Goal: Task Accomplishment & Management: Complete application form

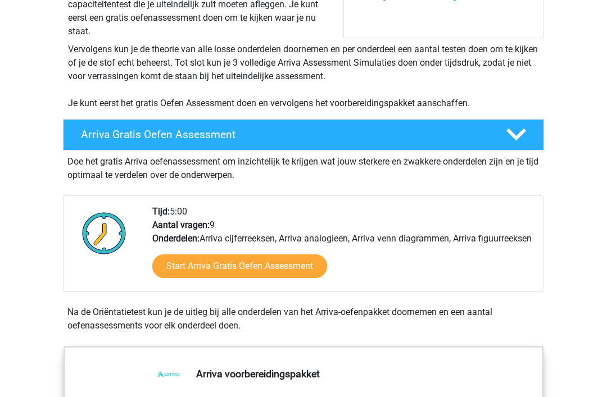
scroll to position [188, 0]
click at [298, 275] on link "Start Arriva Gratis Oefen Assessment" at bounding box center [239, 267] width 175 height 24
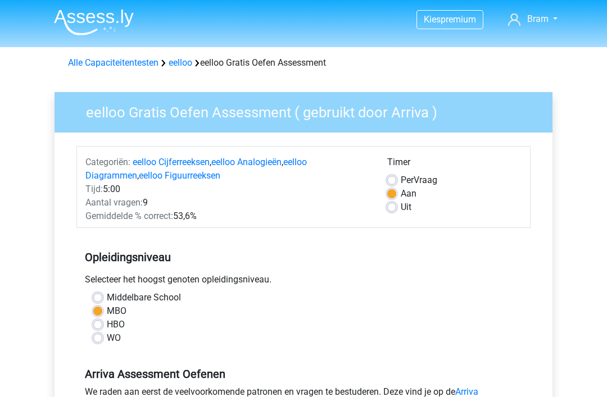
click at [179, 297] on label "Middelbare School" at bounding box center [144, 297] width 74 height 13
click at [102, 297] on input "Middelbare School" at bounding box center [97, 296] width 9 height 11
radio input "true"
click at [125, 314] on label "MBO" at bounding box center [117, 311] width 20 height 13
click at [102, 314] on input "MBO" at bounding box center [97, 310] width 9 height 11
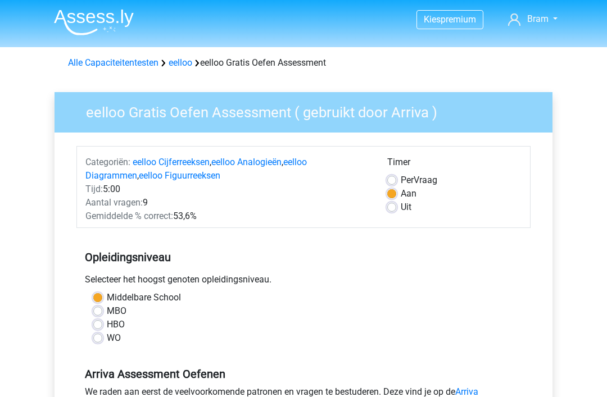
radio input "true"
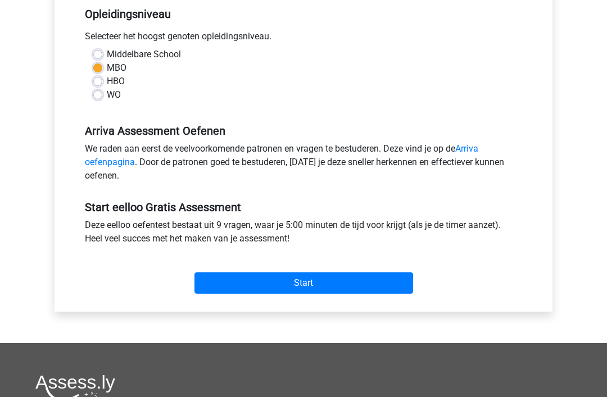
scroll to position [243, 0]
click at [308, 287] on input "Start" at bounding box center [303, 283] width 219 height 21
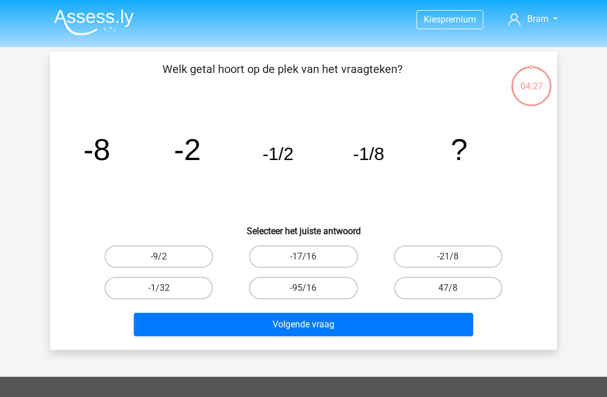
click at [188, 256] on label "-9/2" at bounding box center [159, 257] width 108 height 22
click at [166, 257] on input "-9/2" at bounding box center [162, 260] width 7 height 7
radio input "true"
click at [225, 330] on button "Volgende vraag" at bounding box center [304, 325] width 340 height 24
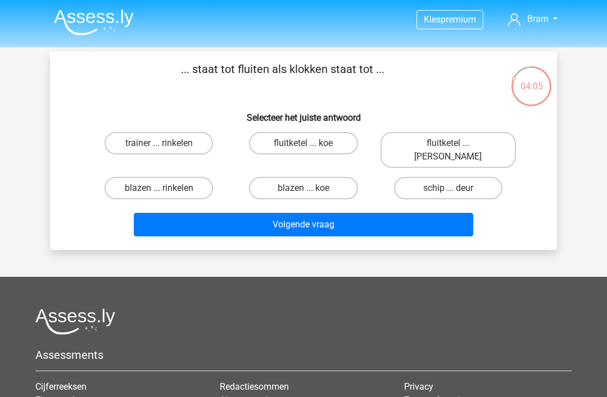
click at [183, 143] on label "trainer ... rinkelen" at bounding box center [159, 143] width 108 height 22
click at [166, 143] on input "trainer ... rinkelen" at bounding box center [162, 146] width 7 height 7
radio input "true"
click at [254, 213] on button "Volgende vraag" at bounding box center [304, 225] width 340 height 24
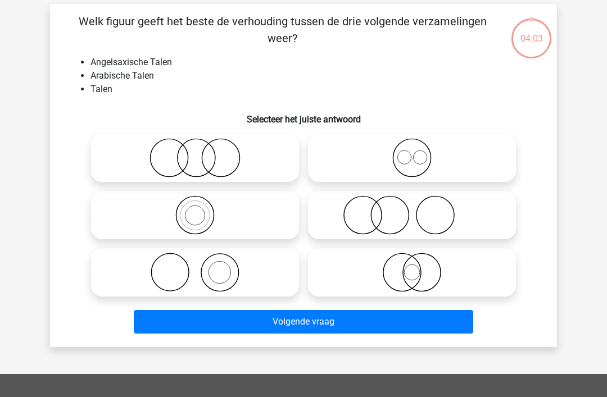
scroll to position [52, 0]
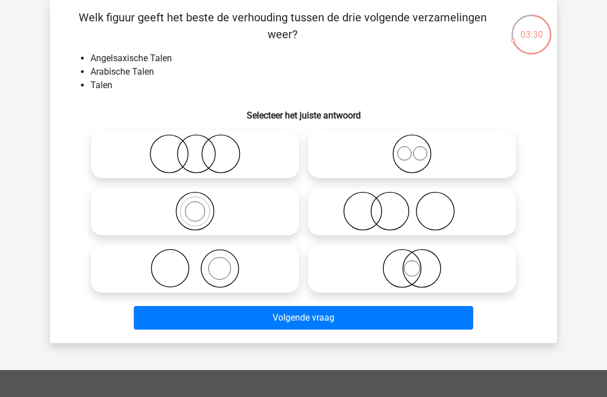
click at [260, 161] on icon at bounding box center [195, 153] width 199 height 39
click at [202, 148] on input "radio" at bounding box center [198, 144] width 7 height 7
radio input "true"
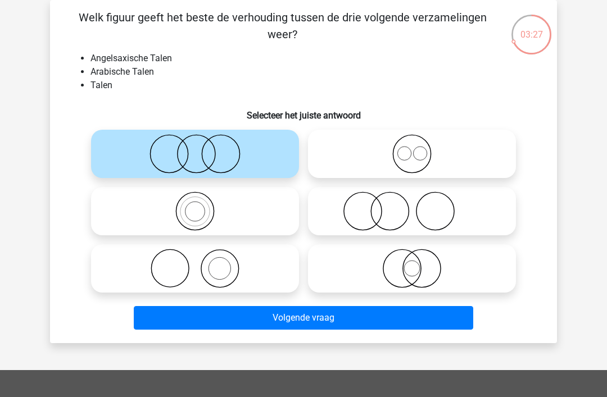
click at [408, 147] on icon at bounding box center [412, 153] width 199 height 39
click at [412, 147] on input "radio" at bounding box center [415, 144] width 7 height 7
radio input "true"
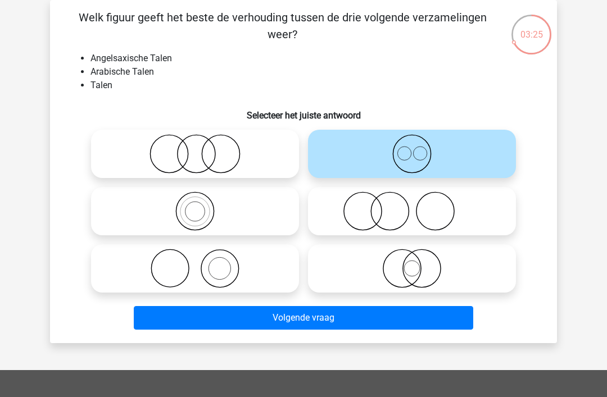
click at [224, 322] on button "Volgende vraag" at bounding box center [304, 318] width 340 height 24
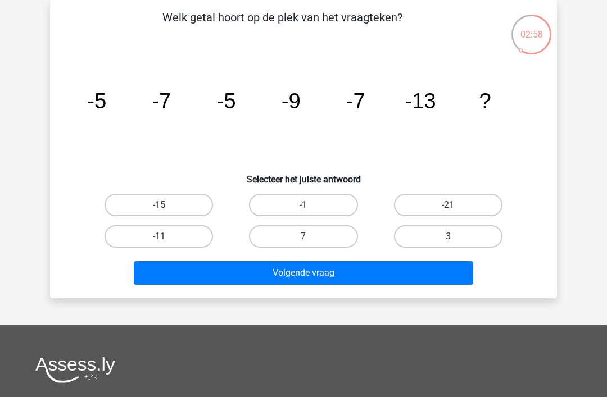
click at [187, 241] on label "-11" at bounding box center [159, 236] width 108 height 22
click at [166, 241] on input "-11" at bounding box center [162, 240] width 7 height 7
radio input "true"
click at [209, 278] on button "Volgende vraag" at bounding box center [304, 273] width 340 height 24
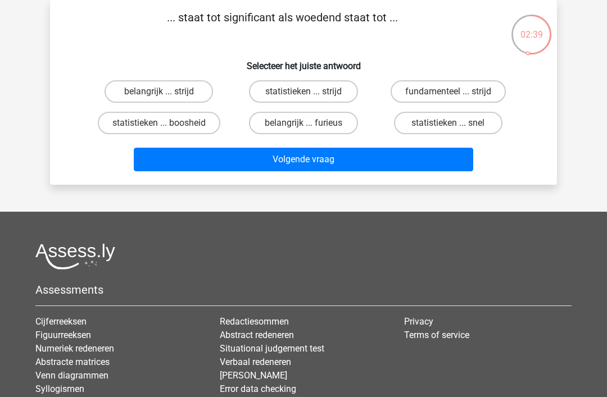
click at [192, 134] on label "statistieken ... boosheid" at bounding box center [159, 123] width 123 height 22
click at [166, 130] on input "statistieken ... boosheid" at bounding box center [162, 126] width 7 height 7
radio input "true"
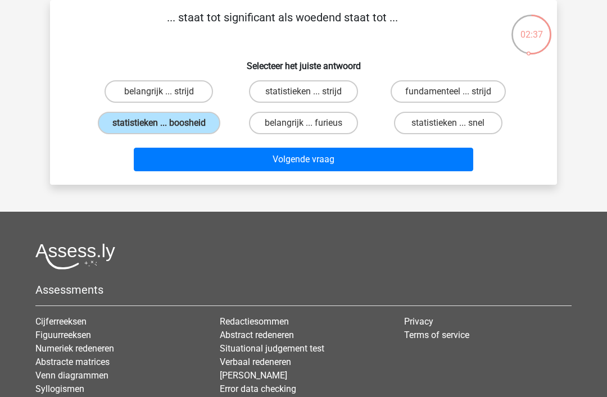
click at [255, 171] on button "Volgende vraag" at bounding box center [304, 160] width 340 height 24
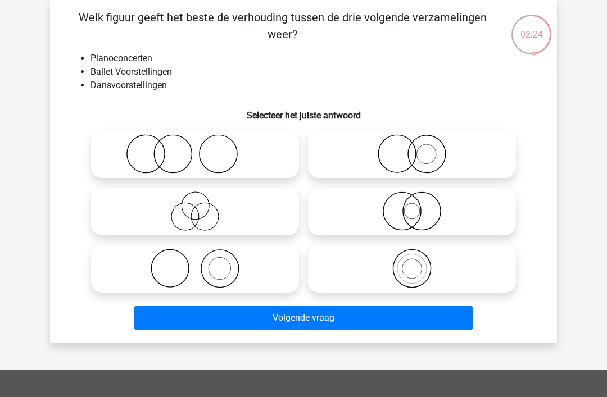
click at [374, 216] on icon at bounding box center [412, 211] width 199 height 39
click at [412, 206] on input "radio" at bounding box center [415, 201] width 7 height 7
radio input "true"
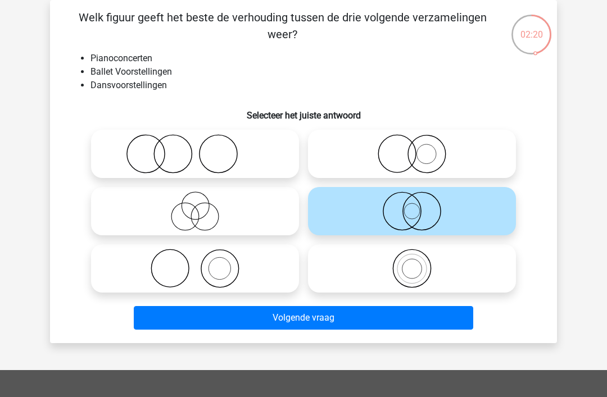
click at [182, 328] on button "Volgende vraag" at bounding box center [304, 318] width 340 height 24
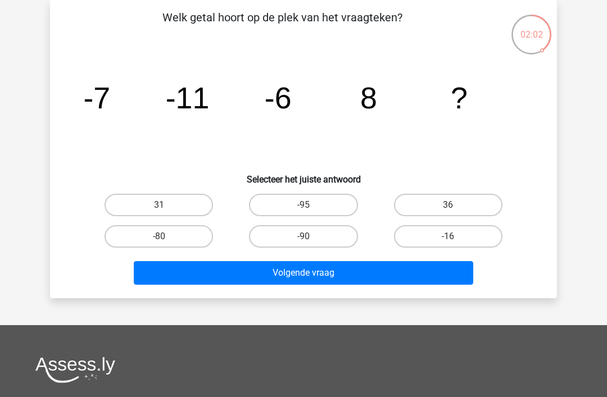
click at [426, 261] on button "Volgende vraag" at bounding box center [304, 273] width 340 height 24
click at [409, 244] on label "-16" at bounding box center [448, 236] width 108 height 22
click at [448, 244] on input "-16" at bounding box center [451, 240] width 7 height 7
radio input "true"
click at [432, 246] on label "-16" at bounding box center [448, 236] width 108 height 22
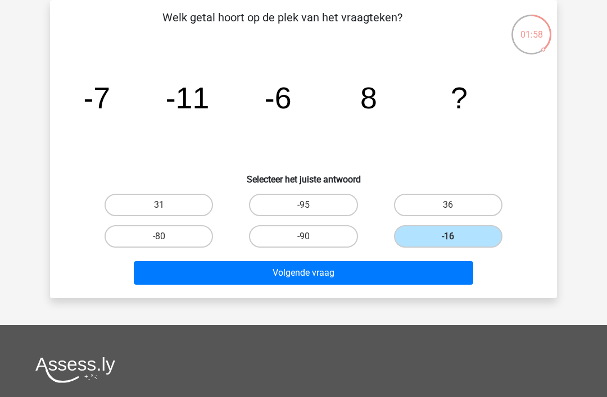
click at [448, 244] on input "-16" at bounding box center [451, 240] width 7 height 7
click at [352, 280] on button "Volgende vraag" at bounding box center [304, 273] width 340 height 24
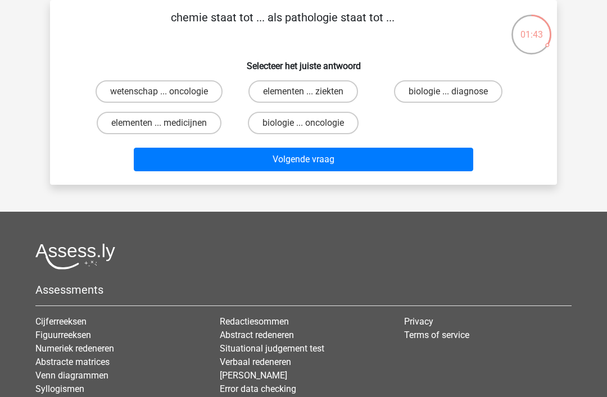
click at [191, 102] on label "wetenschap ... oncologie" at bounding box center [159, 91] width 127 height 22
click at [166, 99] on input "wetenschap ... oncologie" at bounding box center [162, 95] width 7 height 7
radio input "true"
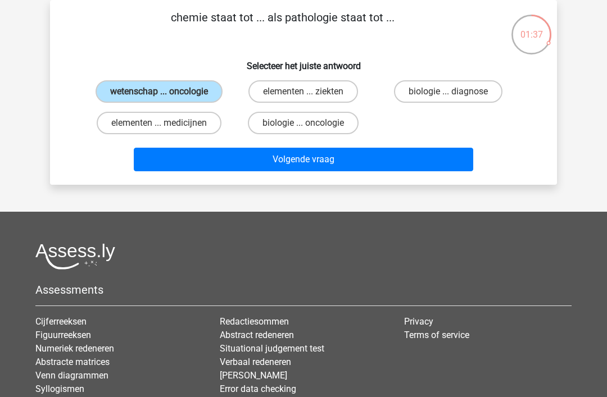
click at [320, 134] on label "biologie ... oncologie" at bounding box center [303, 123] width 111 height 22
click at [311, 130] on input "biologie ... oncologie" at bounding box center [307, 126] width 7 height 7
radio input "true"
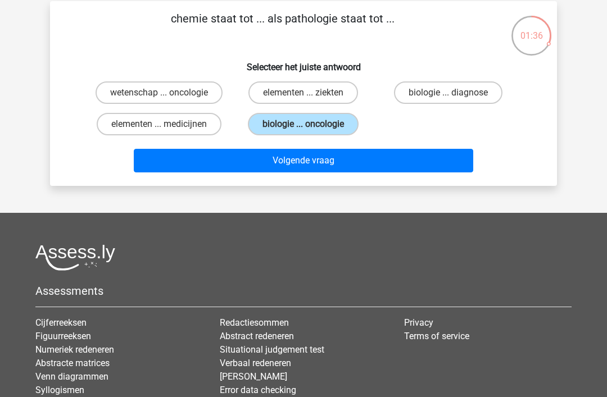
scroll to position [51, 0]
click at [192, 100] on label "wetenschap ... oncologie" at bounding box center [159, 93] width 127 height 22
click at [166, 100] on input "wetenschap ... oncologie" at bounding box center [162, 96] width 7 height 7
radio input "true"
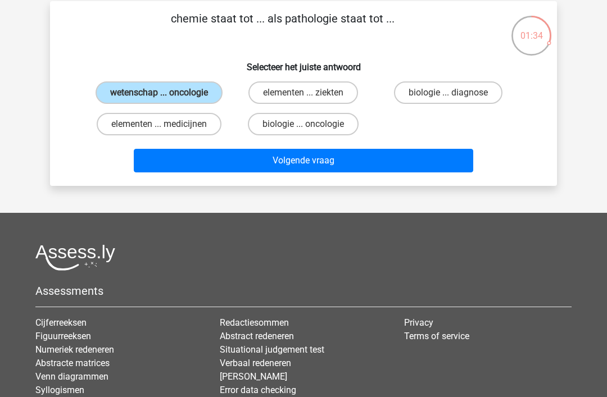
click at [264, 173] on button "Volgende vraag" at bounding box center [304, 161] width 340 height 24
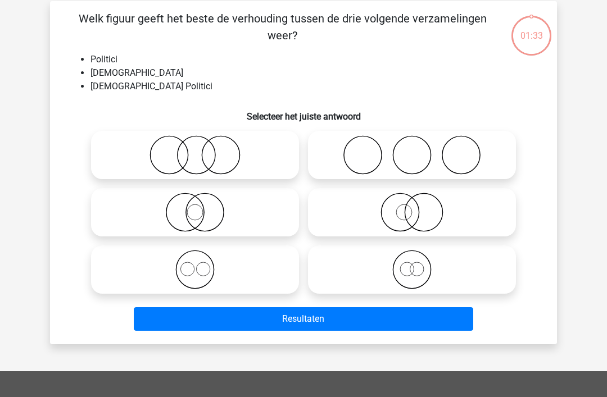
scroll to position [52, 0]
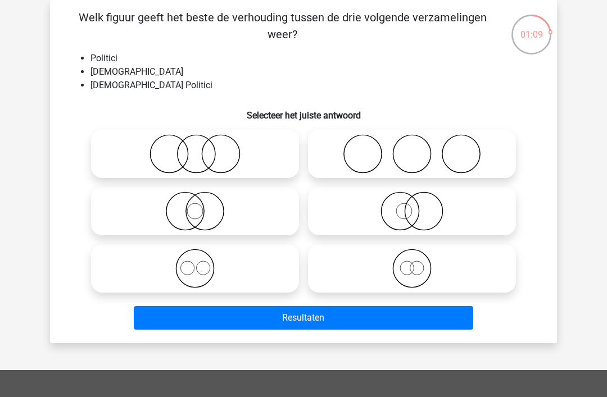
click at [137, 359] on div "Kies premium Bram blldejonge@gmail.com" at bounding box center [303, 307] width 607 height 719
click at [432, 257] on icon at bounding box center [412, 268] width 199 height 39
click at [419, 257] on input "radio" at bounding box center [415, 259] width 7 height 7
radio input "true"
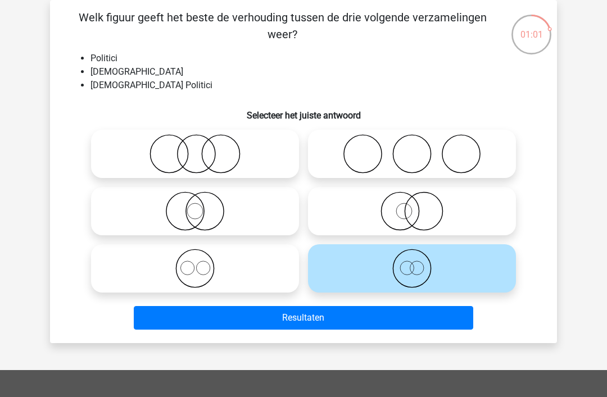
click at [341, 314] on button "Resultaten" at bounding box center [304, 318] width 340 height 24
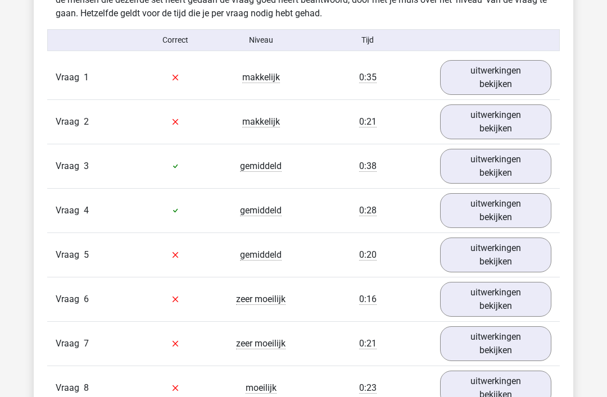
scroll to position [1212, 0]
click at [473, 107] on link "uitwerkingen bekijken" at bounding box center [495, 122] width 111 height 35
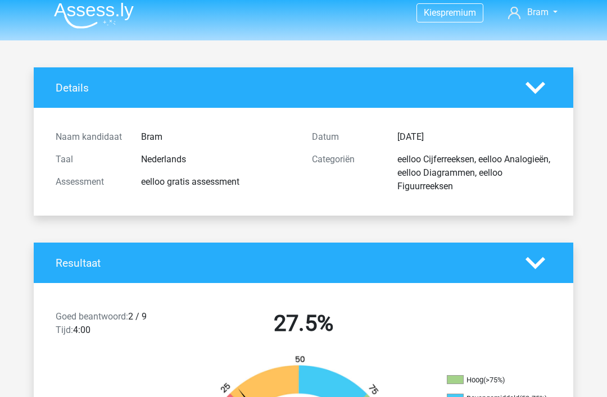
scroll to position [0, 0]
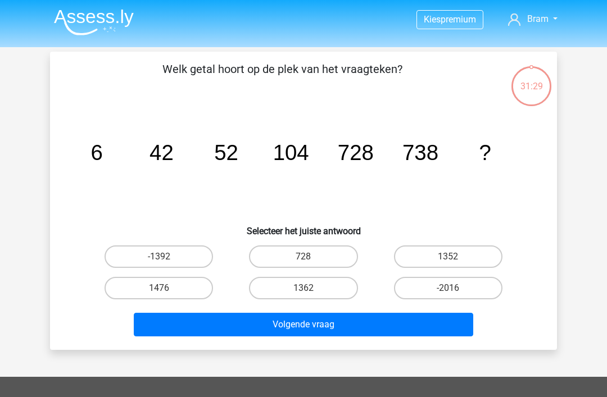
click at [146, 298] on label "1476" at bounding box center [159, 288] width 108 height 22
click at [159, 296] on input "1476" at bounding box center [162, 291] width 7 height 7
radio input "true"
click at [212, 344] on div "Welk getal hoort op de plek van het vraagteken? image/svg+xml 6 42 52 104 728 7…" at bounding box center [303, 201] width 507 height 298
click at [204, 324] on button "Volgende vraag" at bounding box center [304, 325] width 340 height 24
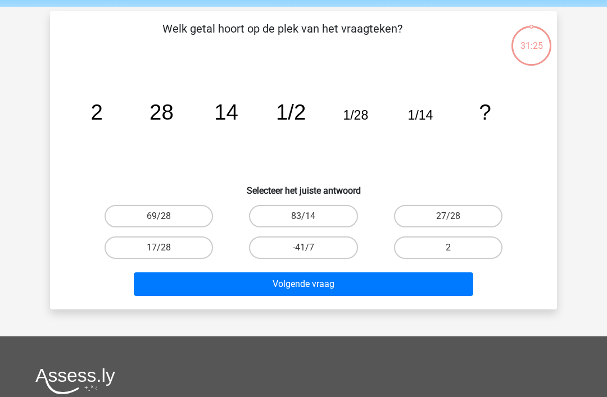
scroll to position [52, 0]
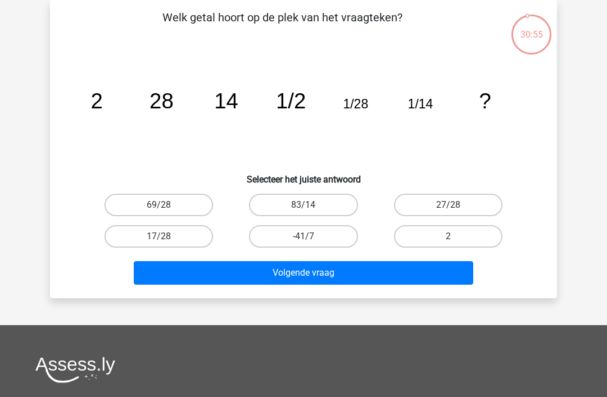
click at [121, 244] on label "17/28" at bounding box center [159, 236] width 108 height 22
click at [159, 244] on input "17/28" at bounding box center [162, 240] width 7 height 7
radio input "true"
click at [474, 234] on label "2" at bounding box center [448, 236] width 108 height 22
click at [455, 237] on input "2" at bounding box center [451, 240] width 7 height 7
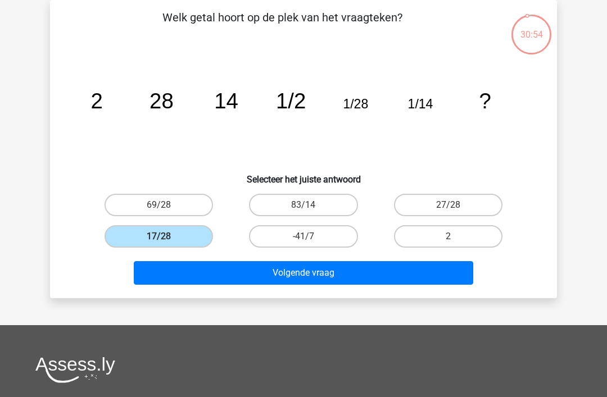
radio input "true"
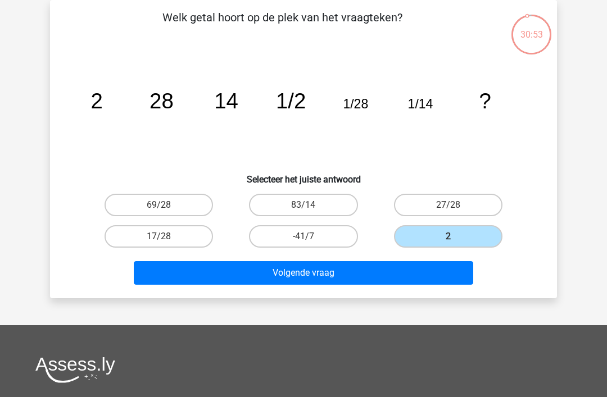
click at [434, 275] on button "Volgende vraag" at bounding box center [304, 273] width 340 height 24
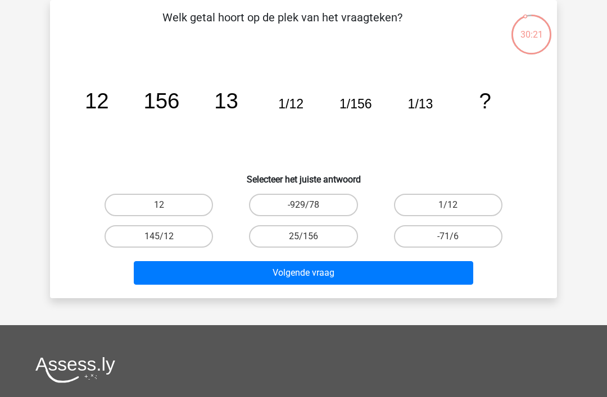
click at [177, 214] on label "12" at bounding box center [159, 205] width 108 height 22
click at [166, 212] on input "12" at bounding box center [162, 208] width 7 height 7
radio input "true"
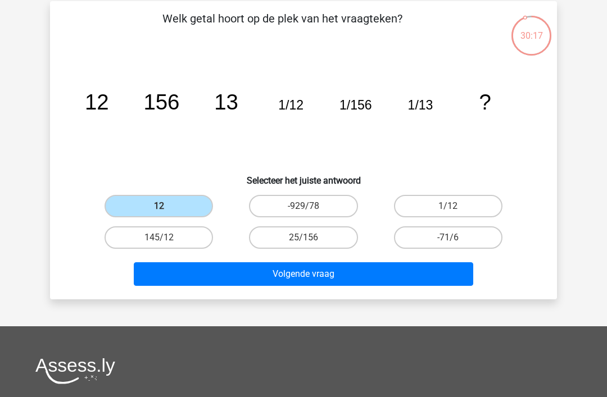
scroll to position [48, 0]
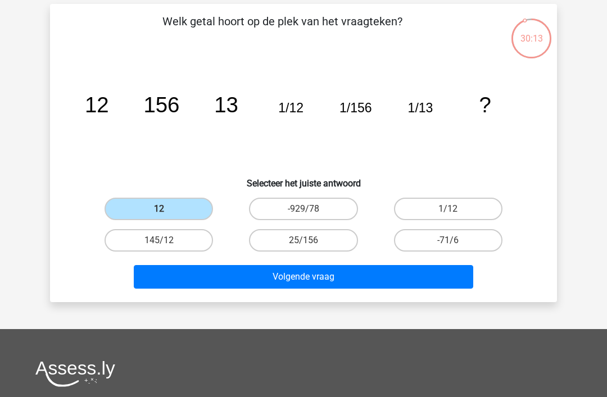
click at [300, 279] on button "Volgende vraag" at bounding box center [304, 277] width 340 height 24
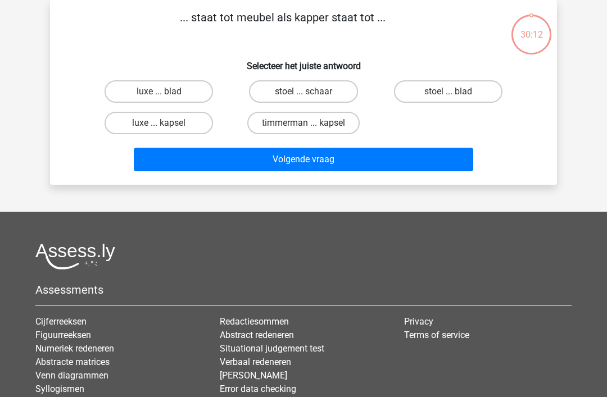
scroll to position [52, 0]
click at [333, 95] on label "stoel ... schaar" at bounding box center [303, 91] width 108 height 22
click at [311, 95] on input "stoel ... schaar" at bounding box center [307, 95] width 7 height 7
radio input "true"
click at [284, 168] on button "Volgende vraag" at bounding box center [304, 160] width 340 height 24
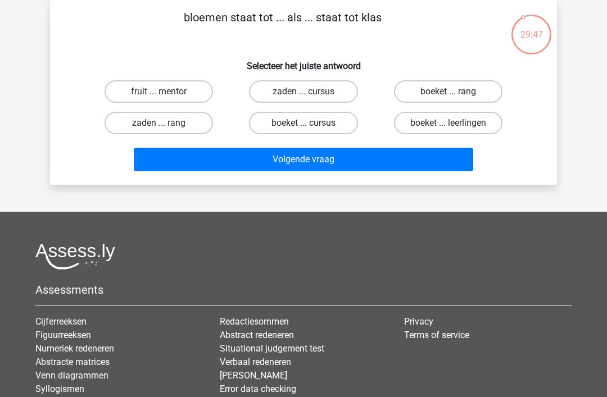
click at [483, 130] on label "boeket ... leerlingen" at bounding box center [448, 123] width 108 height 22
click at [455, 130] on input "boeket ... leerlingen" at bounding box center [451, 126] width 7 height 7
radio input "true"
click at [415, 170] on button "Volgende vraag" at bounding box center [304, 160] width 340 height 24
click at [178, 121] on label "duur ... vaak" at bounding box center [159, 123] width 108 height 22
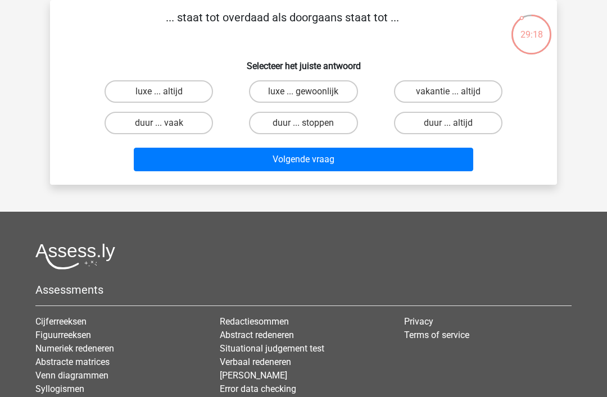
click at [166, 123] on input "duur ... vaak" at bounding box center [162, 126] width 7 height 7
radio input "true"
click at [302, 168] on button "Volgende vraag" at bounding box center [304, 160] width 340 height 24
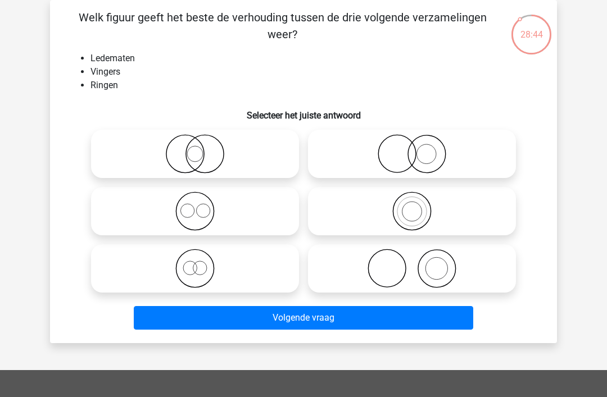
click at [399, 260] on icon at bounding box center [412, 268] width 199 height 39
click at [412, 260] on input "radio" at bounding box center [415, 259] width 7 height 7
radio input "true"
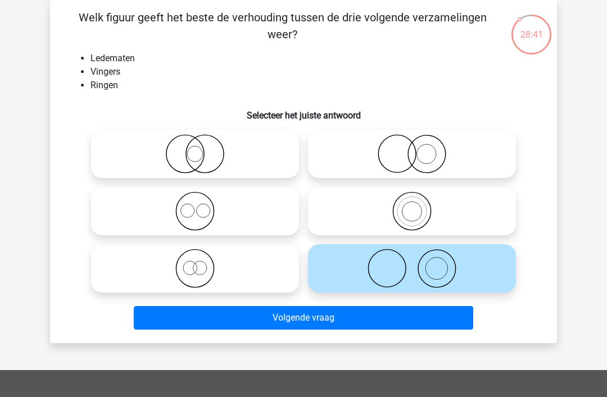
click at [250, 320] on button "Volgende vraag" at bounding box center [304, 318] width 340 height 24
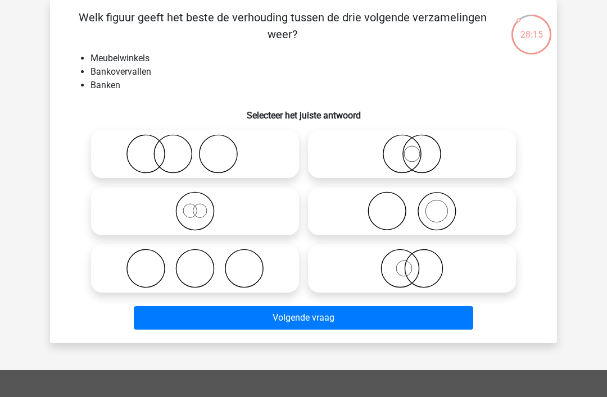
click at [257, 155] on icon at bounding box center [195, 153] width 199 height 39
click at [202, 148] on input "radio" at bounding box center [198, 144] width 7 height 7
radio input "true"
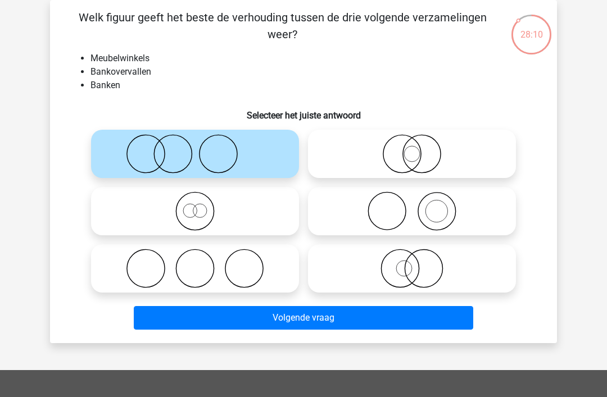
click at [238, 325] on button "Volgende vraag" at bounding box center [304, 318] width 340 height 24
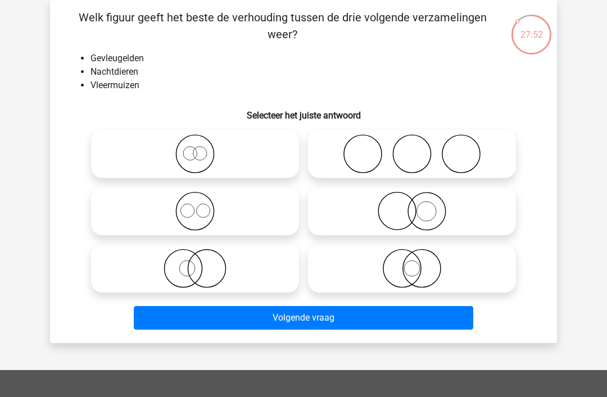
click at [252, 221] on icon at bounding box center [195, 211] width 199 height 39
click at [202, 206] on input "radio" at bounding box center [198, 201] width 7 height 7
radio input "true"
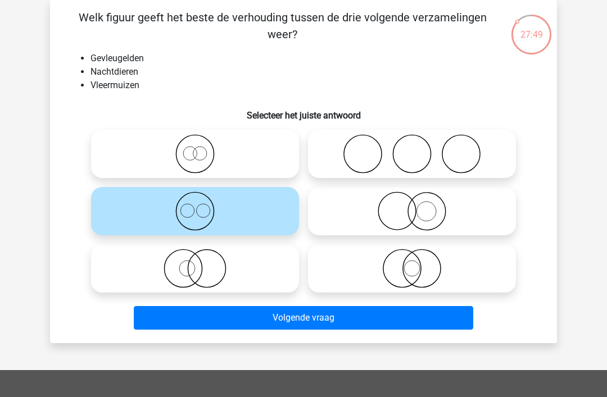
click at [313, 315] on button "Volgende vraag" at bounding box center [304, 318] width 340 height 24
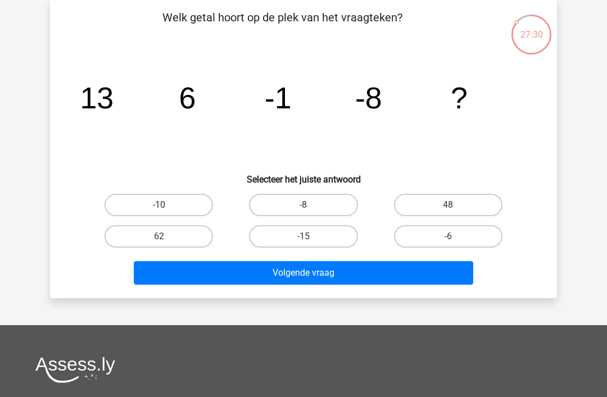
click at [299, 236] on label "-15" at bounding box center [303, 236] width 108 height 22
click at [304, 237] on input "-15" at bounding box center [307, 240] width 7 height 7
radio input "true"
click at [364, 278] on button "Volgende vraag" at bounding box center [304, 273] width 340 height 24
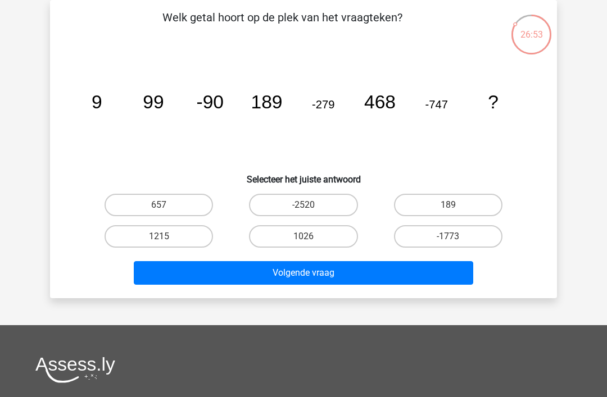
click at [449, 120] on icon "image/svg+xml 9 99 -90 189 -279 468 -747 ?" at bounding box center [303, 109] width 453 height 114
click at [125, 233] on label "1215" at bounding box center [159, 236] width 108 height 22
click at [159, 237] on input "1215" at bounding box center [162, 240] width 7 height 7
radio input "true"
click at [178, 272] on button "Volgende vraag" at bounding box center [304, 273] width 340 height 24
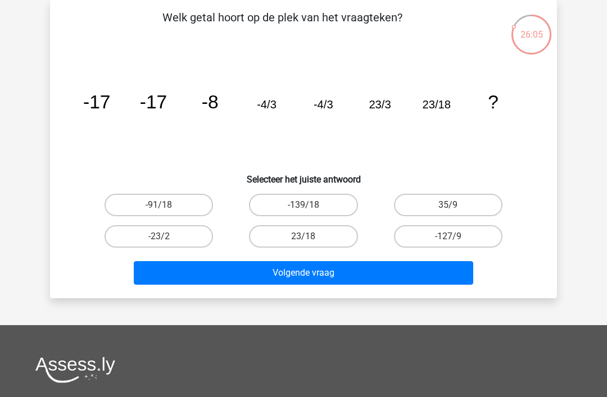
click at [311, 247] on label "23/18" at bounding box center [303, 236] width 108 height 22
click at [311, 244] on input "23/18" at bounding box center [307, 240] width 7 height 7
radio input "true"
click at [408, 274] on button "Volgende vraag" at bounding box center [304, 273] width 340 height 24
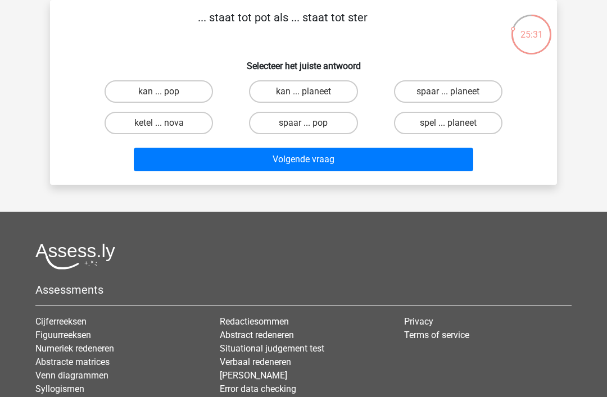
click at [491, 82] on label "spaar ... planeet" at bounding box center [448, 91] width 108 height 22
click at [455, 92] on input "spaar ... planeet" at bounding box center [451, 95] width 7 height 7
radio input "true"
click at [451, 157] on button "Volgende vraag" at bounding box center [304, 160] width 340 height 24
click at [343, 95] on label "brood ... band" at bounding box center [303, 91] width 108 height 22
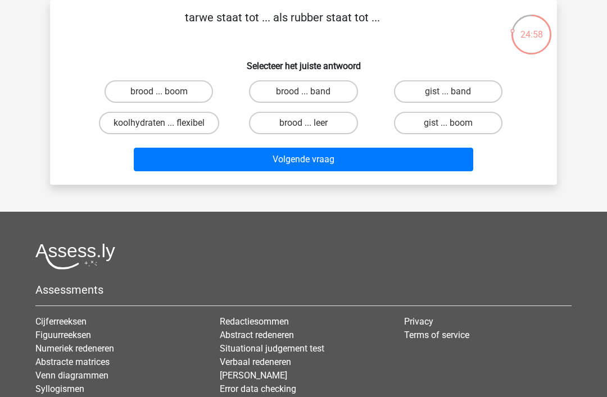
click at [311, 95] on input "brood ... band" at bounding box center [307, 95] width 7 height 7
radio input "true"
click at [379, 170] on button "Volgende vraag" at bounding box center [304, 160] width 340 height 24
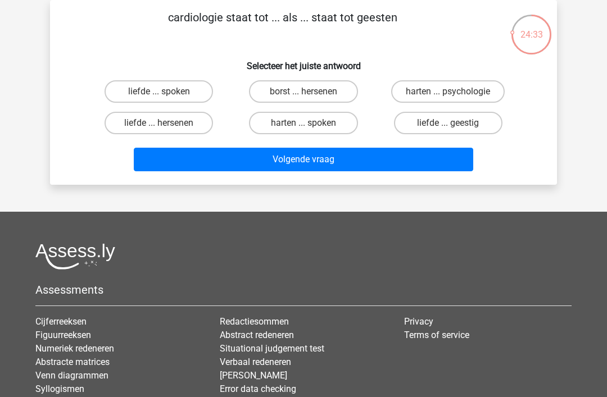
click at [354, 130] on label "harten ... spoken" at bounding box center [303, 123] width 108 height 22
click at [311, 130] on input "harten ... spoken" at bounding box center [307, 126] width 7 height 7
radio input "true"
click at [366, 164] on button "Volgende vraag" at bounding box center [304, 160] width 340 height 24
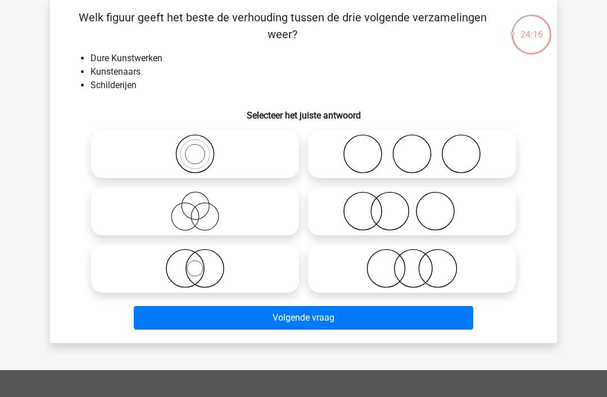
click at [297, 149] on label at bounding box center [195, 154] width 208 height 48
click at [202, 148] on input "radio" at bounding box center [198, 144] width 7 height 7
radio input "true"
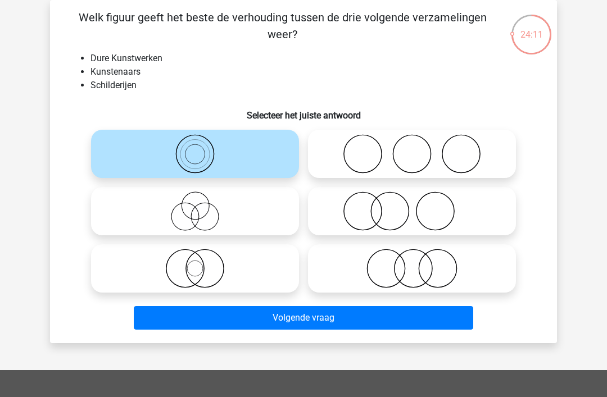
click at [370, 330] on button "Volgende vraag" at bounding box center [304, 318] width 340 height 24
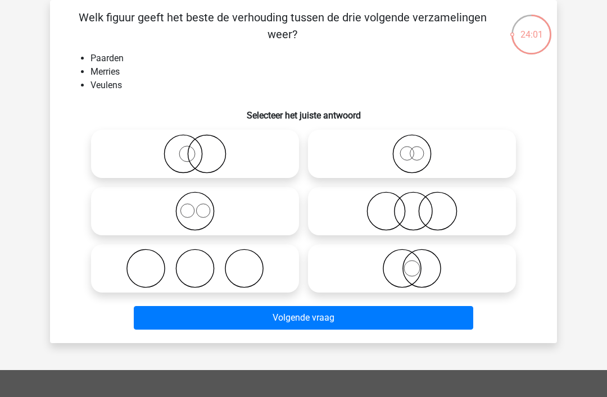
click at [274, 212] on icon at bounding box center [195, 211] width 199 height 39
click at [202, 206] on input "radio" at bounding box center [198, 201] width 7 height 7
radio input "true"
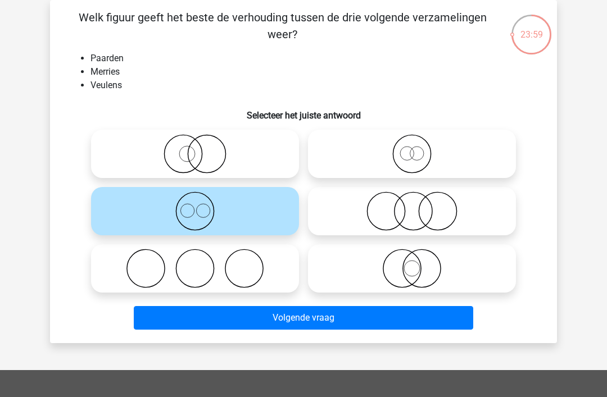
click at [365, 319] on button "Volgende vraag" at bounding box center [304, 318] width 340 height 24
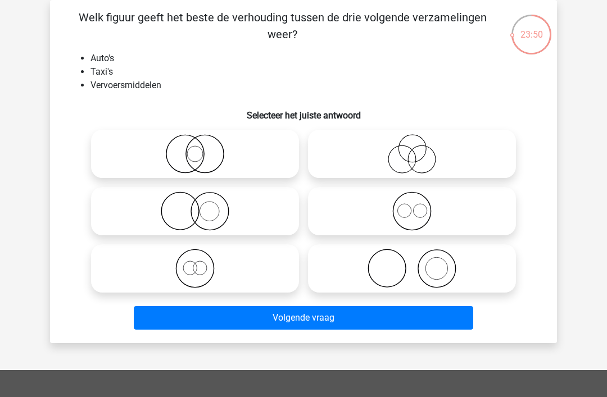
click at [468, 221] on icon at bounding box center [412, 211] width 199 height 39
click at [419, 206] on input "radio" at bounding box center [415, 201] width 7 height 7
radio input "true"
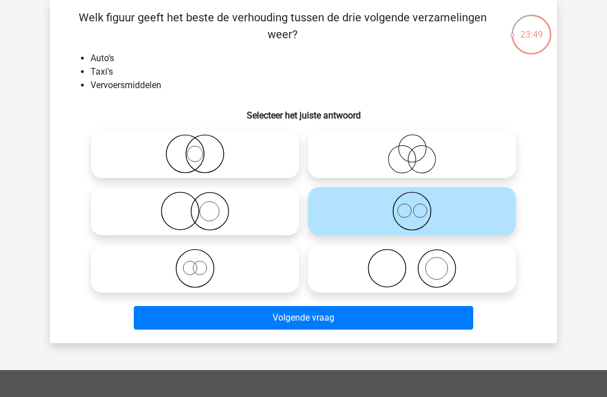
click at [472, 155] on icon at bounding box center [412, 153] width 199 height 39
click at [419, 148] on input "radio" at bounding box center [415, 144] width 7 height 7
radio input "true"
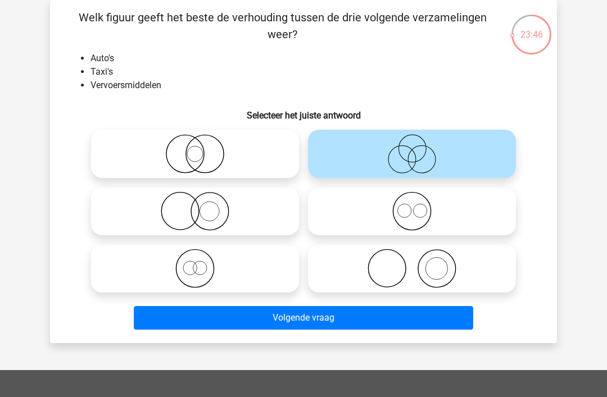
click at [403, 324] on button "Volgende vraag" at bounding box center [304, 318] width 340 height 24
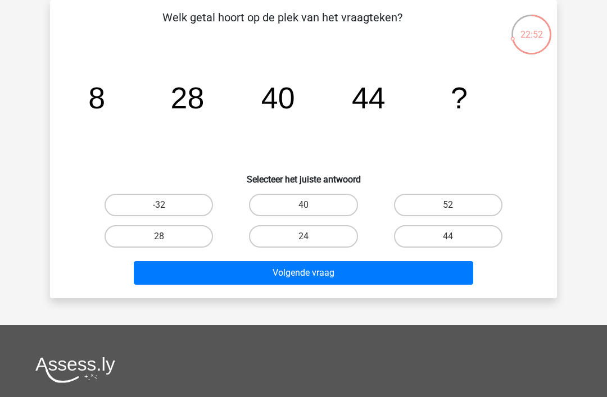
click at [487, 201] on label "52" at bounding box center [448, 205] width 108 height 22
click at [455, 205] on input "52" at bounding box center [451, 208] width 7 height 7
radio input "true"
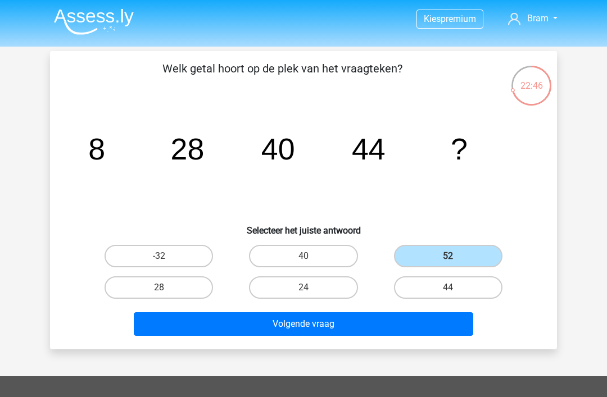
scroll to position [13, 0]
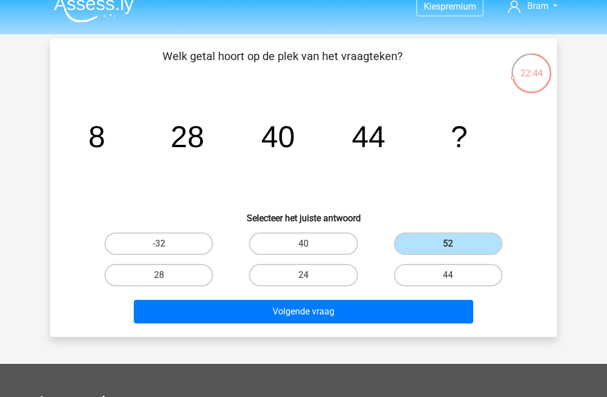
click at [438, 315] on button "Volgende vraag" at bounding box center [304, 312] width 340 height 24
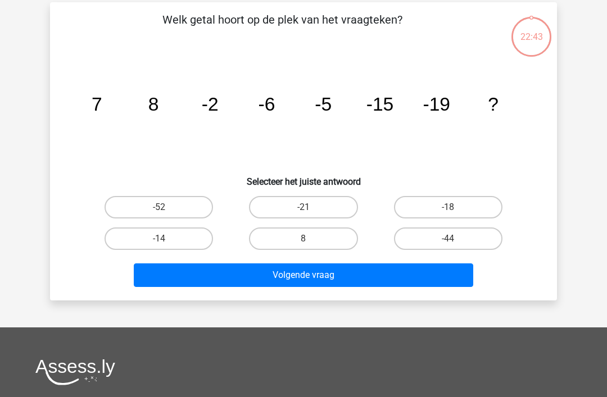
scroll to position [52, 0]
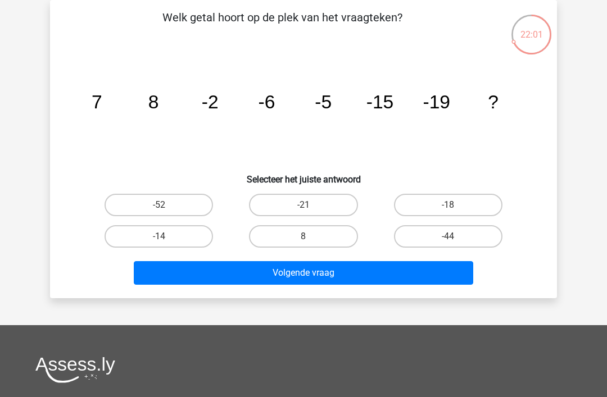
click at [501, 201] on label "-18" at bounding box center [448, 205] width 108 height 22
click at [455, 205] on input "-18" at bounding box center [451, 208] width 7 height 7
radio input "true"
click at [341, 268] on button "Volgende vraag" at bounding box center [304, 273] width 340 height 24
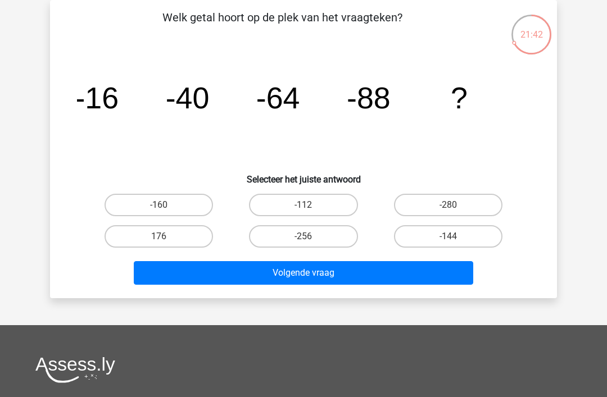
click at [322, 209] on label "-112" at bounding box center [303, 205] width 108 height 22
click at [311, 209] on input "-112" at bounding box center [307, 208] width 7 height 7
radio input "true"
click at [405, 281] on button "Volgende vraag" at bounding box center [304, 273] width 340 height 24
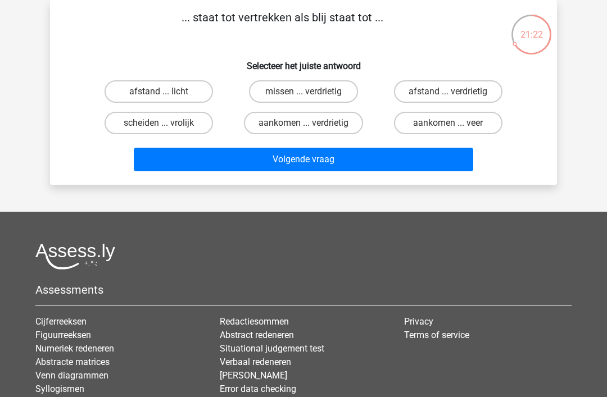
click at [307, 130] on input "aankomen ... verdrietig" at bounding box center [307, 126] width 7 height 7
radio input "true"
click at [351, 160] on button "Volgende vraag" at bounding box center [304, 160] width 340 height 24
click at [171, 130] on label "newton ... lengte" at bounding box center [159, 123] width 108 height 22
click at [166, 130] on input "newton ... lengte" at bounding box center [162, 126] width 7 height 7
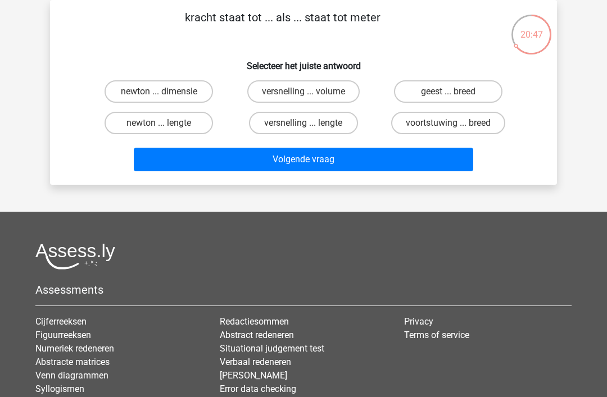
radio input "true"
click at [237, 159] on button "Volgende vraag" at bounding box center [304, 160] width 340 height 24
click at [296, 94] on label "slaapzaal ... pot" at bounding box center [303, 91] width 108 height 22
click at [304, 94] on input "slaapzaal ... pot" at bounding box center [307, 95] width 7 height 7
radio input "true"
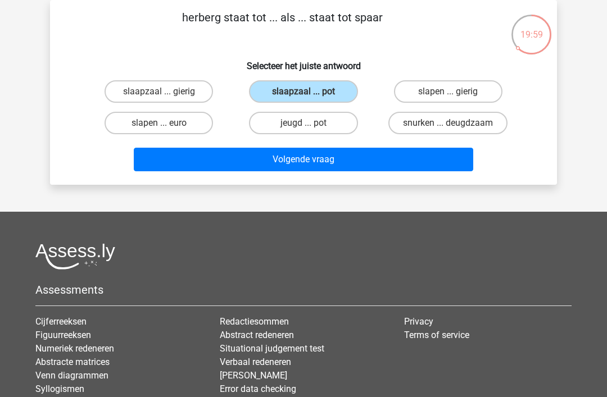
click at [243, 153] on button "Volgende vraag" at bounding box center [304, 160] width 340 height 24
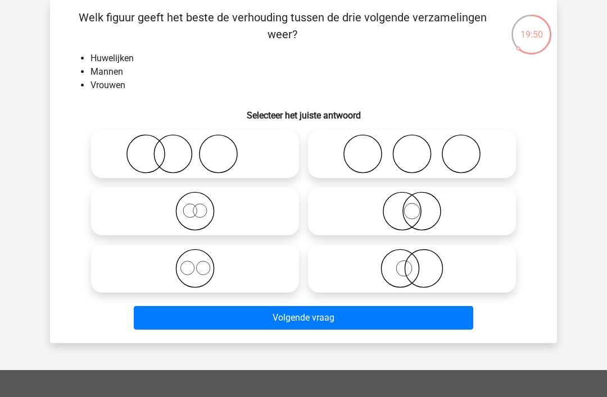
click at [157, 225] on icon at bounding box center [195, 211] width 199 height 39
click at [195, 206] on input "radio" at bounding box center [198, 201] width 7 height 7
radio input "true"
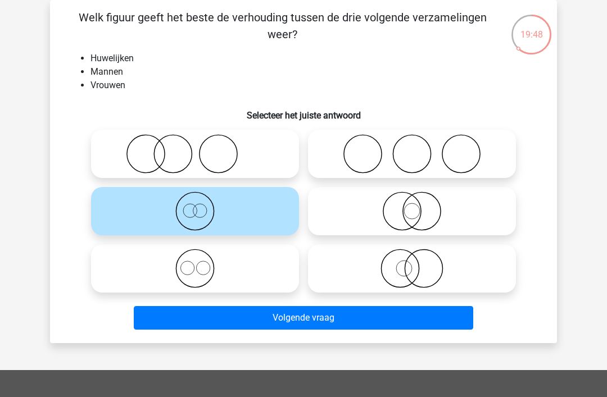
click at [178, 156] on icon at bounding box center [195, 153] width 199 height 39
click at [195, 148] on input "radio" at bounding box center [198, 144] width 7 height 7
radio input "true"
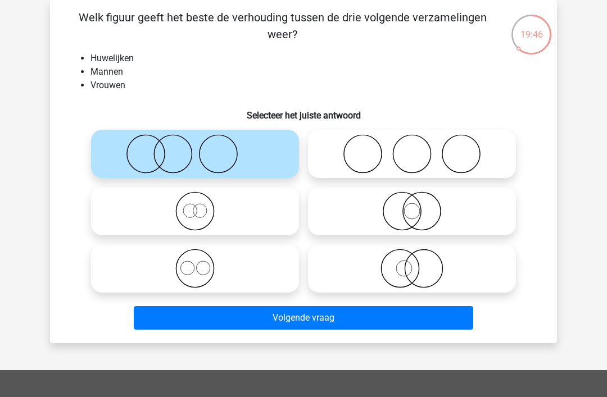
click at [152, 209] on icon at bounding box center [195, 211] width 199 height 39
click at [195, 206] on input "radio" at bounding box center [198, 201] width 7 height 7
radio input "true"
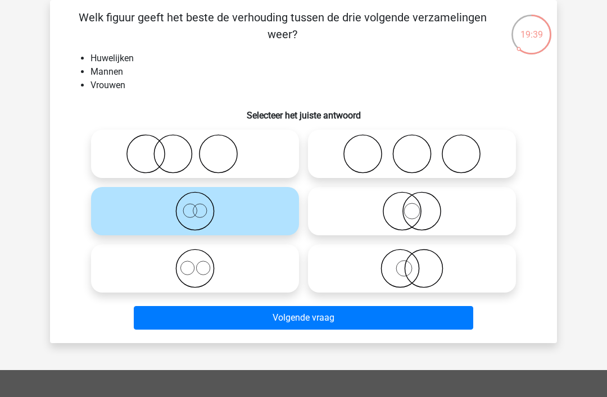
click at [205, 319] on button "Volgende vraag" at bounding box center [304, 318] width 340 height 24
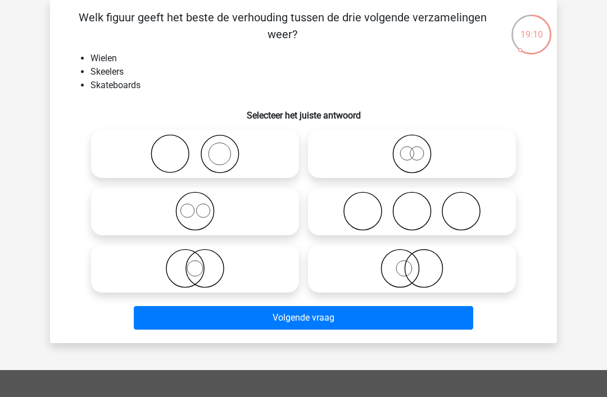
click at [243, 212] on icon at bounding box center [195, 211] width 199 height 39
click at [202, 206] on input "radio" at bounding box center [198, 201] width 7 height 7
radio input "true"
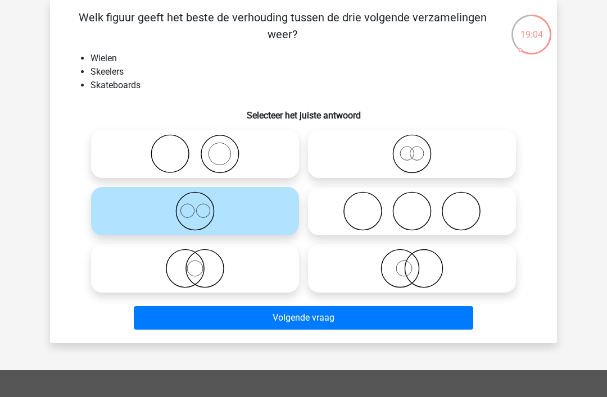
click at [424, 321] on button "Volgende vraag" at bounding box center [304, 318] width 340 height 24
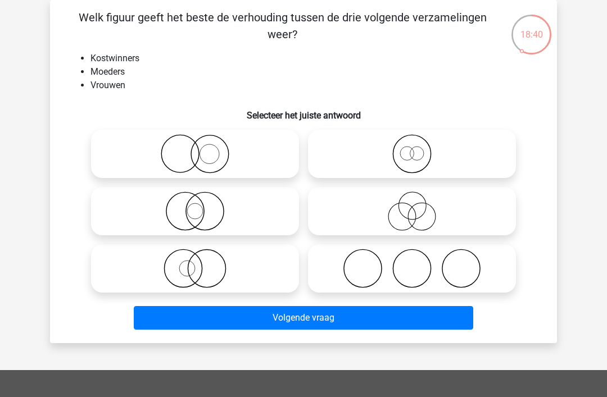
click at [381, 164] on icon at bounding box center [412, 153] width 199 height 39
click at [412, 148] on input "radio" at bounding box center [415, 144] width 7 height 7
radio input "true"
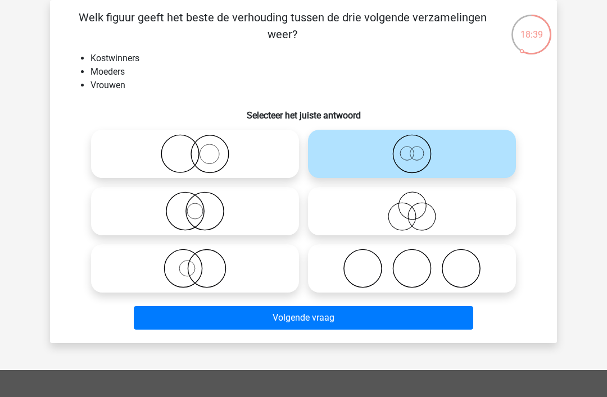
click at [360, 320] on button "Volgende vraag" at bounding box center [304, 318] width 340 height 24
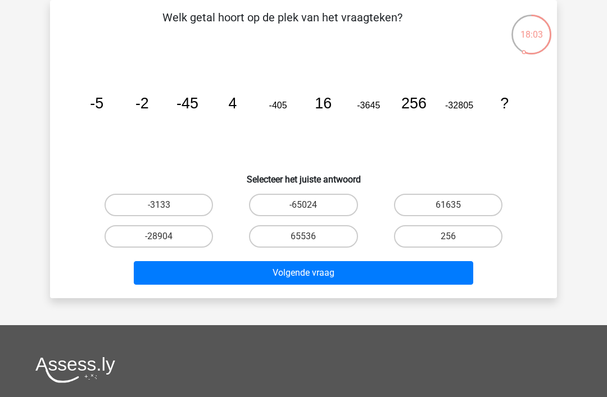
click at [317, 241] on label "65536" at bounding box center [303, 236] width 108 height 22
click at [311, 241] on input "65536" at bounding box center [307, 240] width 7 height 7
radio input "true"
click at [192, 267] on button "Volgende vraag" at bounding box center [304, 273] width 340 height 24
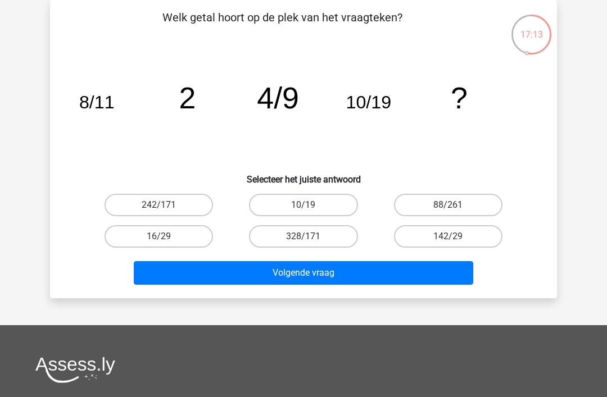
click at [157, 246] on label "16/29" at bounding box center [159, 236] width 108 height 22
click at [159, 244] on input "16/29" at bounding box center [162, 240] width 7 height 7
radio input "true"
click at [318, 277] on button "Volgende vraag" at bounding box center [304, 273] width 340 height 24
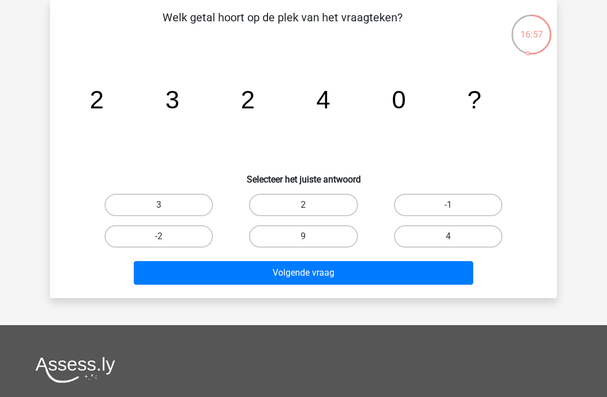
click at [316, 203] on label "2" at bounding box center [303, 205] width 108 height 22
click at [311, 205] on input "2" at bounding box center [307, 208] width 7 height 7
radio input "true"
click at [360, 281] on button "Volgende vraag" at bounding box center [304, 273] width 340 height 24
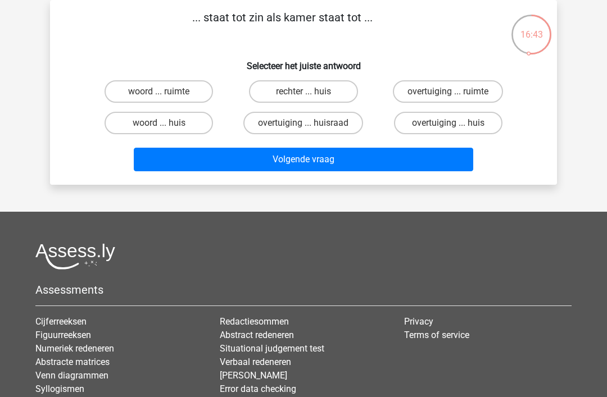
click at [189, 76] on div "woord ... ruimte" at bounding box center [159, 91] width 144 height 31
click at [183, 87] on label "woord ... ruimte" at bounding box center [159, 91] width 108 height 22
click at [166, 92] on input "woord ... ruimte" at bounding box center [162, 95] width 7 height 7
radio input "true"
click at [313, 167] on button "Volgende vraag" at bounding box center [304, 160] width 340 height 24
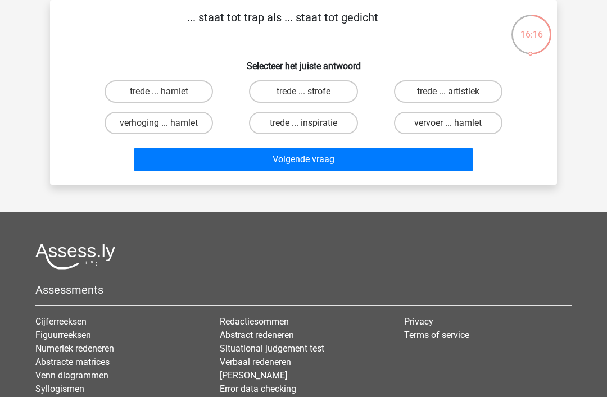
click at [177, 82] on label "trede ... hamlet" at bounding box center [159, 91] width 108 height 22
click at [166, 92] on input "trede ... hamlet" at bounding box center [162, 95] width 7 height 7
radio input "true"
click at [325, 171] on button "Volgende vraag" at bounding box center [304, 160] width 340 height 24
click at [472, 125] on label "trede ... bougie" at bounding box center [448, 123] width 108 height 22
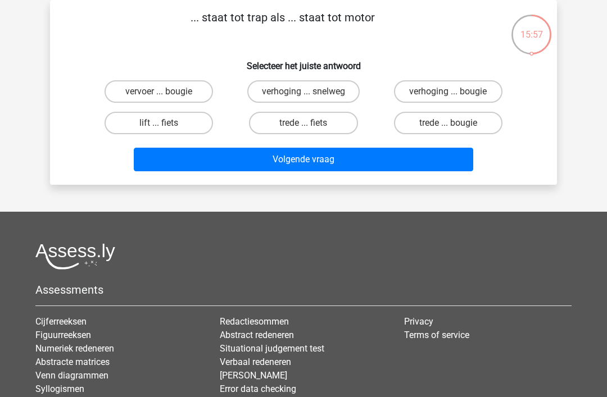
click at [455, 125] on input "trede ... bougie" at bounding box center [451, 126] width 7 height 7
radio input "true"
click at [429, 158] on button "Volgende vraag" at bounding box center [304, 160] width 340 height 24
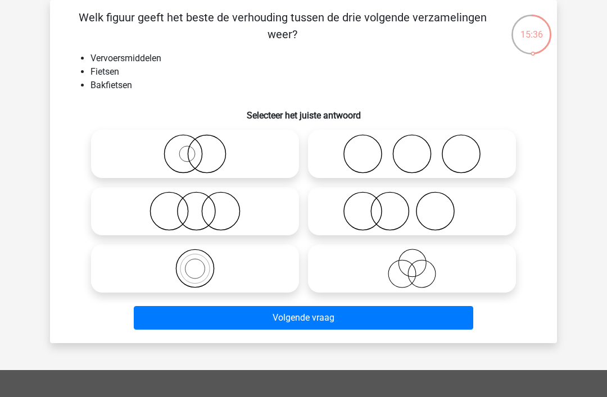
click at [255, 142] on icon at bounding box center [195, 153] width 199 height 39
click at [202, 142] on input "radio" at bounding box center [198, 144] width 7 height 7
radio input "true"
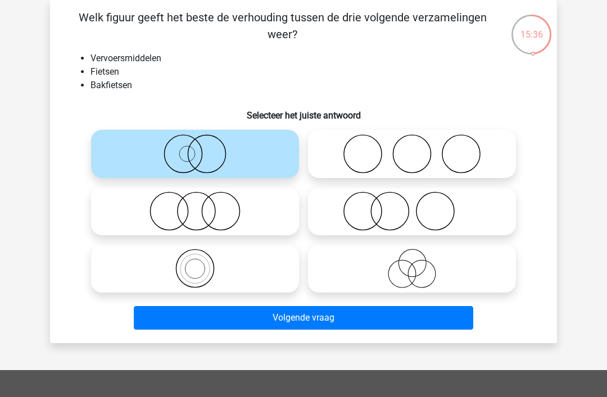
click at [386, 318] on button "Volgende vraag" at bounding box center [304, 318] width 340 height 24
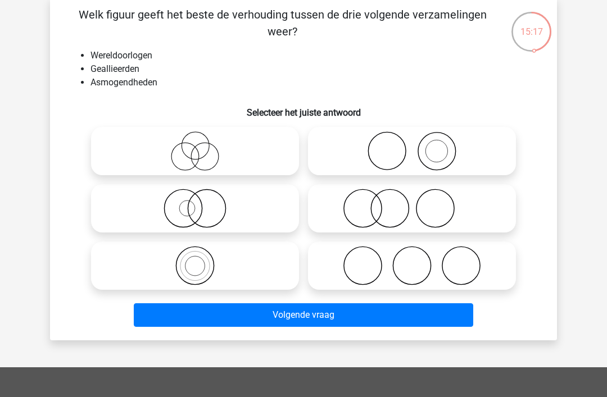
scroll to position [65, 0]
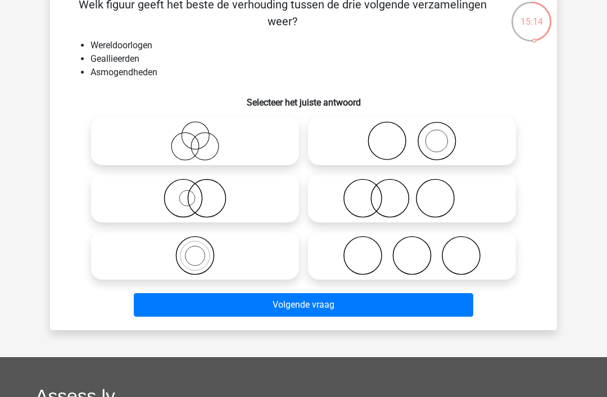
click at [469, 137] on icon at bounding box center [412, 140] width 199 height 39
click at [419, 135] on input "radio" at bounding box center [415, 131] width 7 height 7
radio input "true"
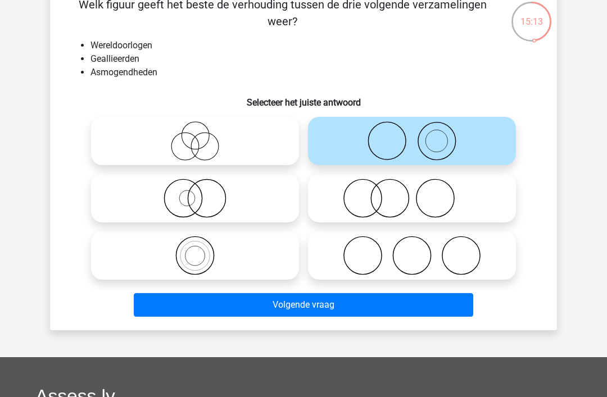
click at [399, 306] on button "Volgende vraag" at bounding box center [304, 305] width 340 height 24
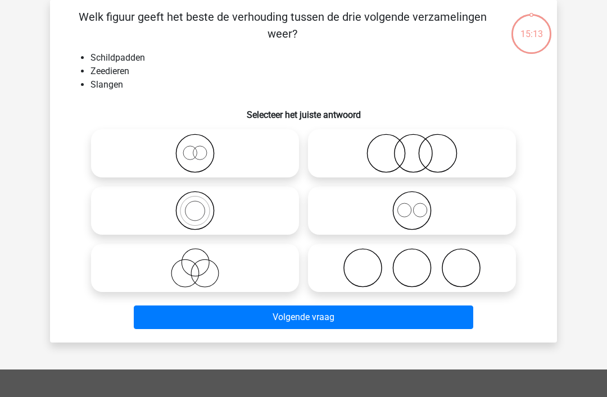
scroll to position [52, 0]
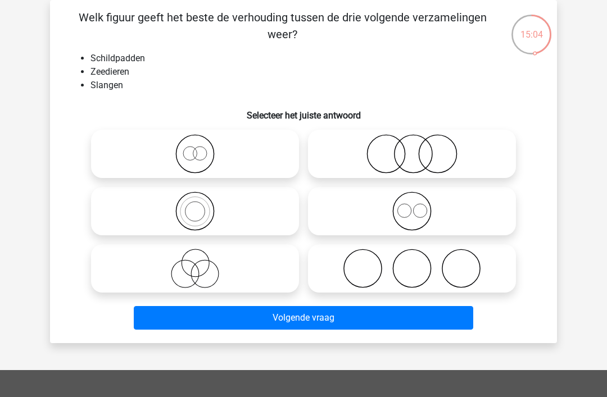
click at [206, 165] on icon at bounding box center [195, 153] width 199 height 39
click at [202, 148] on input "radio" at bounding box center [198, 144] width 7 height 7
radio input "true"
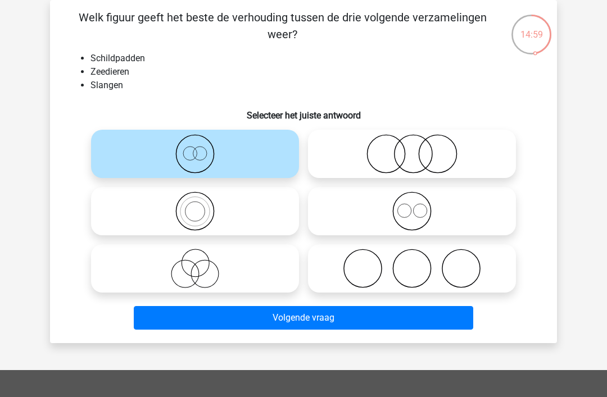
click at [379, 324] on button "Volgende vraag" at bounding box center [304, 318] width 340 height 24
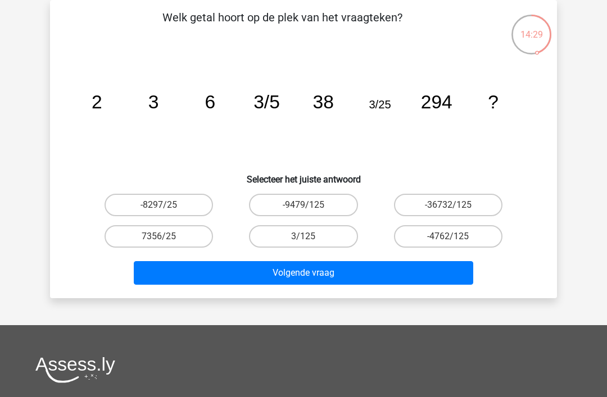
click at [339, 225] on label "3/125" at bounding box center [303, 236] width 108 height 22
click at [311, 237] on input "3/125" at bounding box center [307, 240] width 7 height 7
radio input "true"
click at [325, 273] on button "Volgende vraag" at bounding box center [304, 273] width 340 height 24
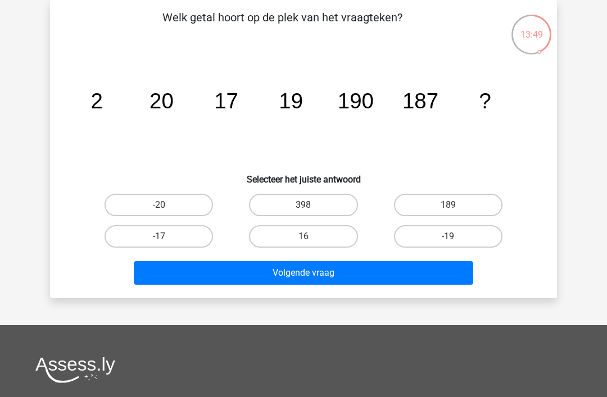
click at [384, 162] on icon "image/svg+xml 2 20 17 19 190 187 ?" at bounding box center [303, 109] width 453 height 114
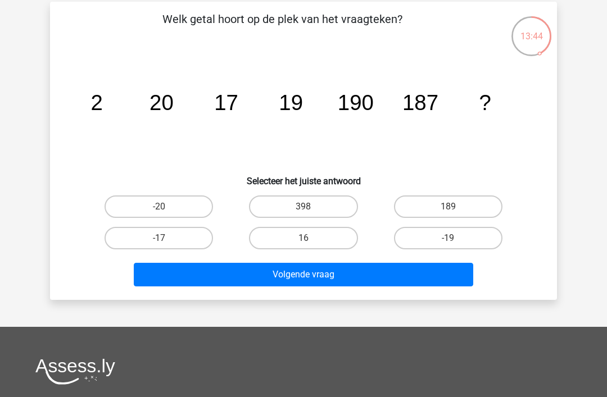
click at [445, 206] on label "189" at bounding box center [448, 207] width 108 height 22
click at [448, 207] on input "189" at bounding box center [451, 210] width 7 height 7
radio input "true"
click at [423, 270] on button "Volgende vraag" at bounding box center [304, 275] width 340 height 24
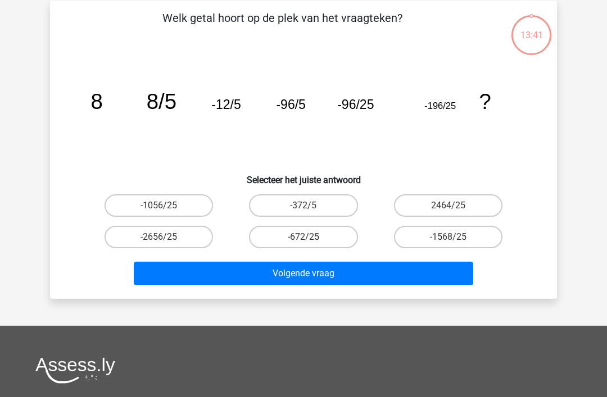
scroll to position [52, 0]
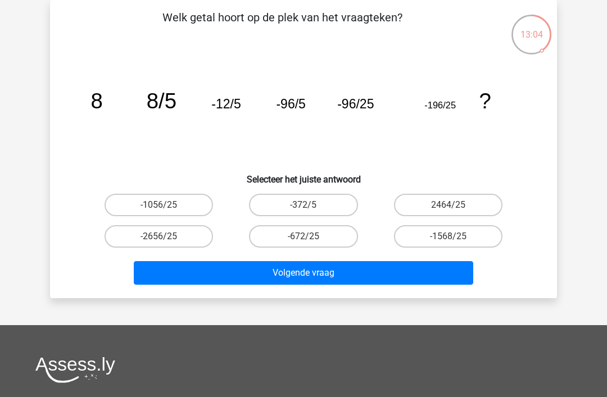
click at [315, 204] on label "-372/5" at bounding box center [303, 205] width 108 height 22
click at [311, 205] on input "-372/5" at bounding box center [307, 208] width 7 height 7
radio input "true"
click at [379, 270] on button "Volgende vraag" at bounding box center [304, 273] width 340 height 24
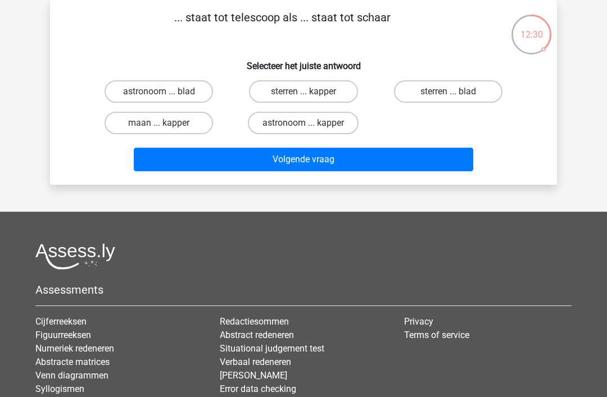
click at [182, 120] on label "maan ... kapper" at bounding box center [159, 123] width 108 height 22
click at [166, 123] on input "maan ... kapper" at bounding box center [162, 126] width 7 height 7
radio input "true"
click at [338, 166] on button "Volgende vraag" at bounding box center [304, 160] width 340 height 24
click at [139, 127] on label "vogel ... klooster" at bounding box center [159, 123] width 108 height 22
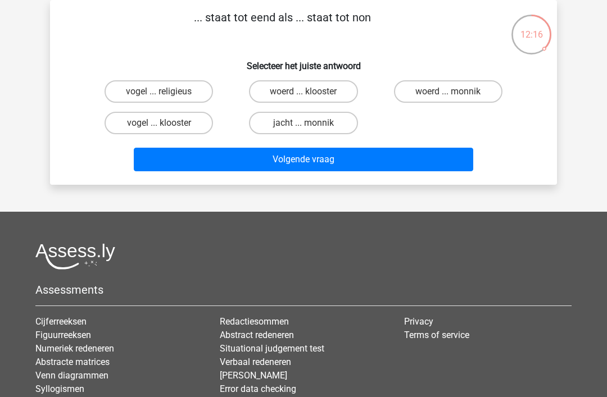
click at [159, 127] on input "vogel ... klooster" at bounding box center [162, 126] width 7 height 7
radio input "true"
click at [151, 171] on button "Volgende vraag" at bounding box center [304, 160] width 340 height 24
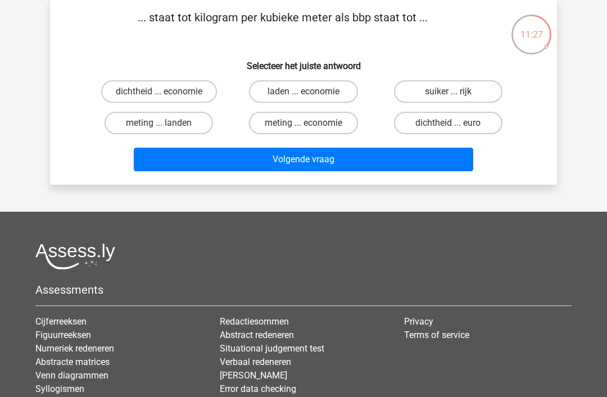
click at [337, 93] on label "laden ... economie" at bounding box center [303, 91] width 108 height 22
click at [311, 93] on input "laden ... economie" at bounding box center [307, 95] width 7 height 7
radio input "true"
click at [340, 169] on button "Volgende vraag" at bounding box center [304, 160] width 340 height 24
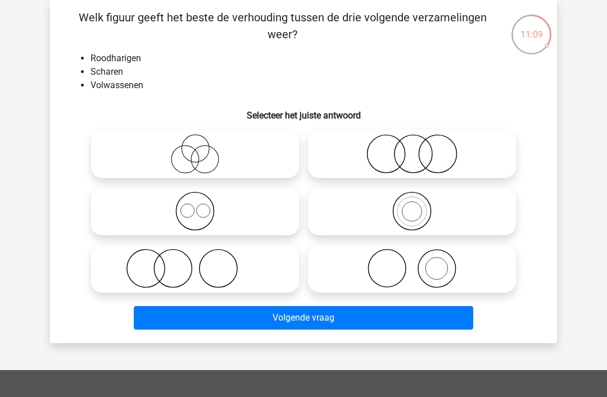
click at [132, 257] on icon at bounding box center [195, 268] width 199 height 39
click at [195, 257] on input "radio" at bounding box center [198, 259] width 7 height 7
radio input "true"
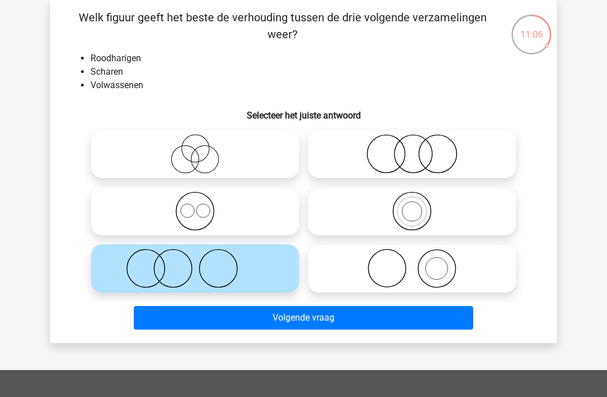
click at [174, 327] on button "Volgende vraag" at bounding box center [304, 318] width 340 height 24
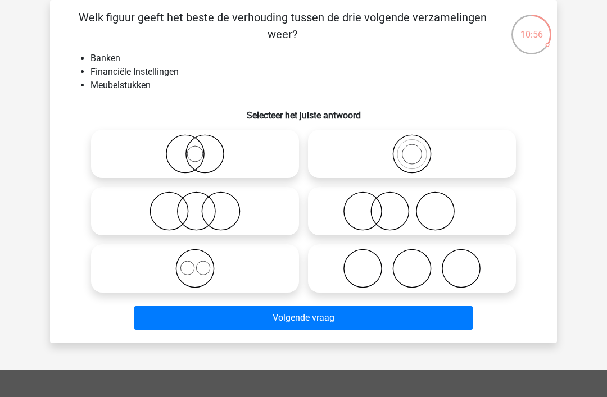
click at [444, 202] on icon at bounding box center [412, 211] width 199 height 39
click at [419, 202] on input "radio" at bounding box center [415, 201] width 7 height 7
radio input "true"
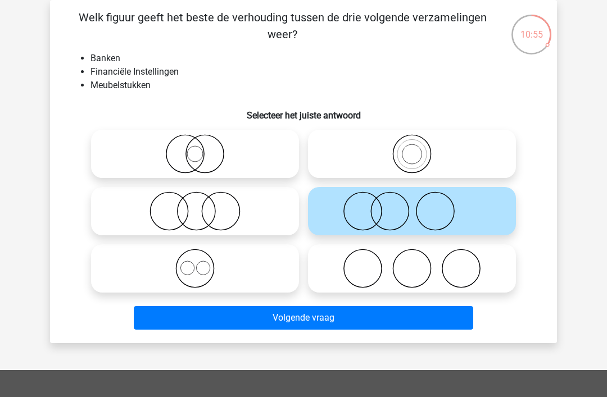
click at [251, 318] on button "Volgende vraag" at bounding box center [304, 318] width 340 height 24
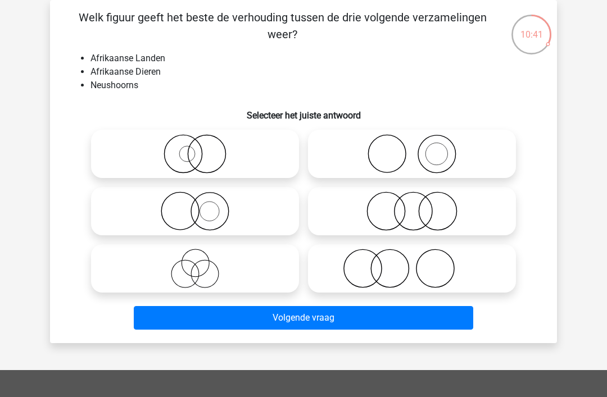
click at [262, 258] on icon at bounding box center [195, 268] width 199 height 39
click at [202, 258] on input "radio" at bounding box center [198, 259] width 7 height 7
radio input "true"
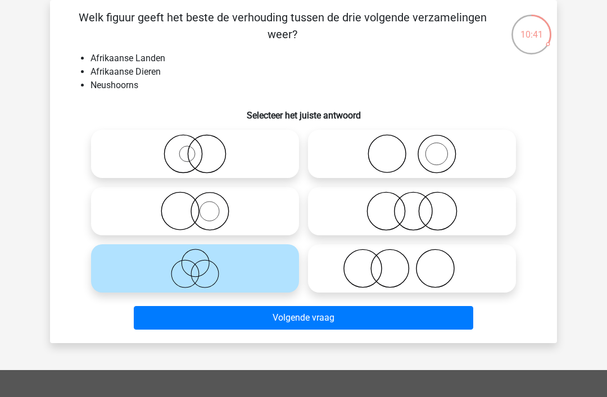
click at [334, 318] on button "Volgende vraag" at bounding box center [304, 318] width 340 height 24
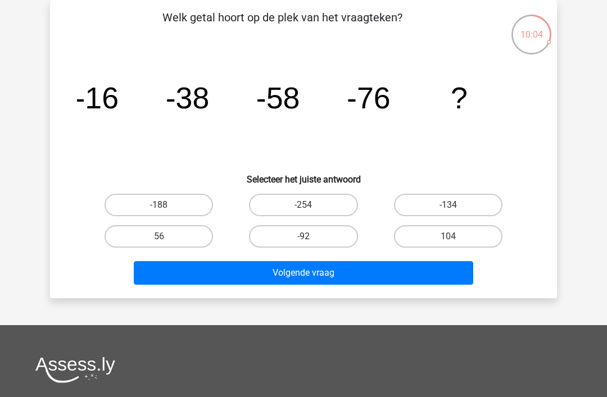
click at [320, 233] on label "-92" at bounding box center [303, 236] width 108 height 22
click at [311, 237] on input "-92" at bounding box center [307, 240] width 7 height 7
radio input "true"
click at [420, 274] on button "Volgende vraag" at bounding box center [304, 273] width 340 height 24
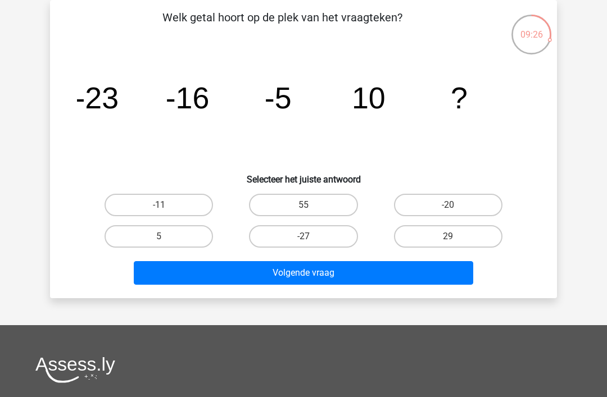
click at [463, 238] on label "29" at bounding box center [448, 236] width 108 height 22
click at [455, 238] on input "29" at bounding box center [451, 240] width 7 height 7
radio input "true"
click at [447, 277] on button "Volgende vraag" at bounding box center [304, 273] width 340 height 24
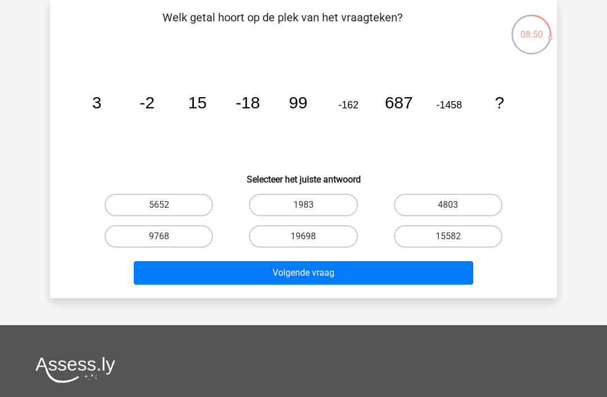
click at [299, 207] on label "1983" at bounding box center [303, 205] width 108 height 22
click at [304, 207] on input "1983" at bounding box center [307, 208] width 7 height 7
radio input "true"
click at [343, 278] on button "Volgende vraag" at bounding box center [304, 273] width 340 height 24
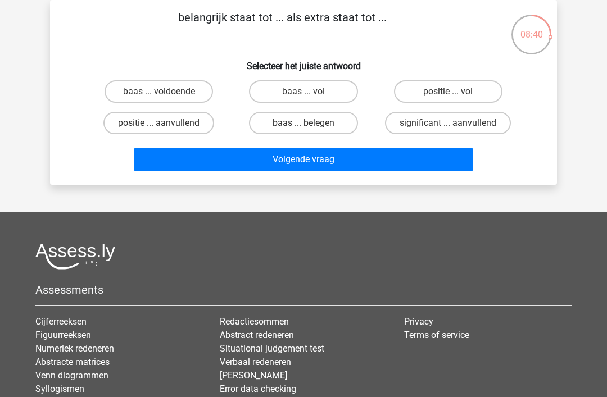
scroll to position [52, 0]
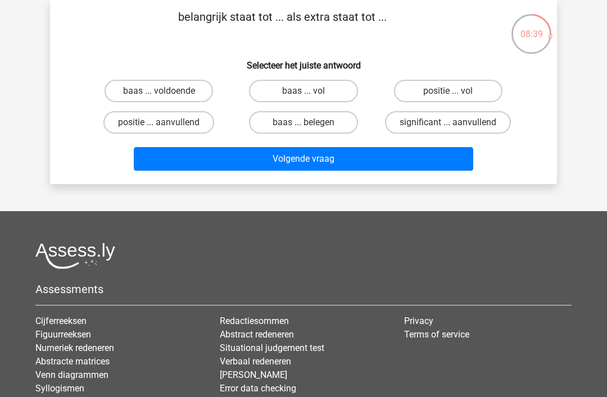
click at [490, 119] on label "significant ... aanvullend" at bounding box center [448, 122] width 126 height 22
click at [455, 123] on input "significant ... aanvullend" at bounding box center [451, 126] width 7 height 7
radio input "true"
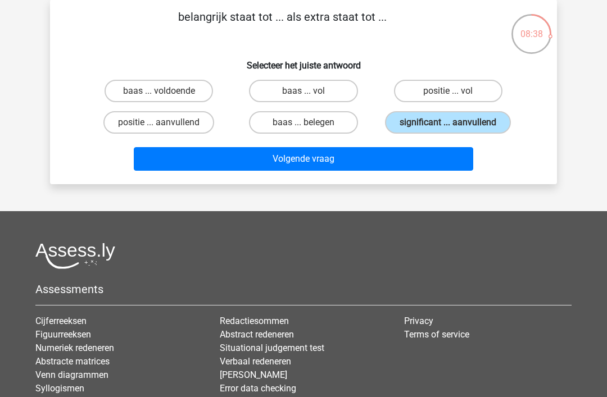
click at [418, 171] on button "Volgende vraag" at bounding box center [304, 159] width 340 height 24
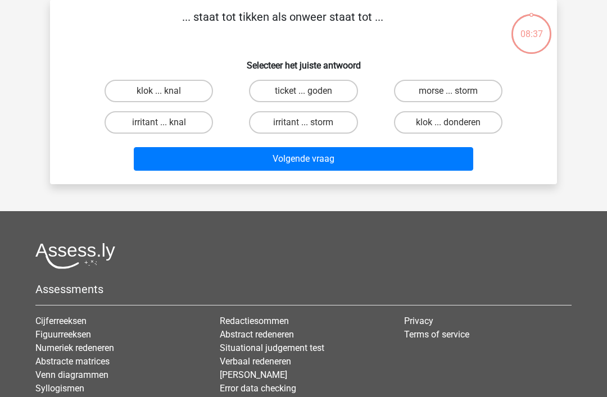
scroll to position [52, 0]
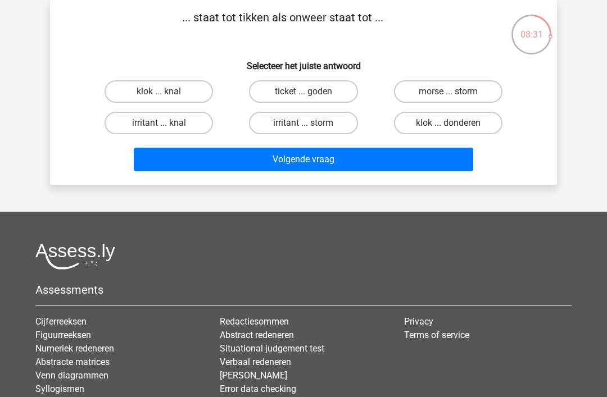
click at [120, 88] on label "klok ... knal" at bounding box center [159, 91] width 108 height 22
click at [159, 92] on input "klok ... knal" at bounding box center [162, 95] width 7 height 7
radio input "true"
click at [487, 129] on label "klok ... donderen" at bounding box center [448, 123] width 108 height 22
click at [455, 129] on input "klok ... donderen" at bounding box center [451, 126] width 7 height 7
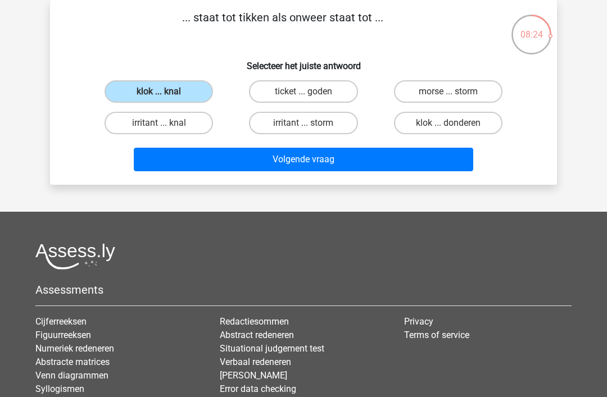
radio input "true"
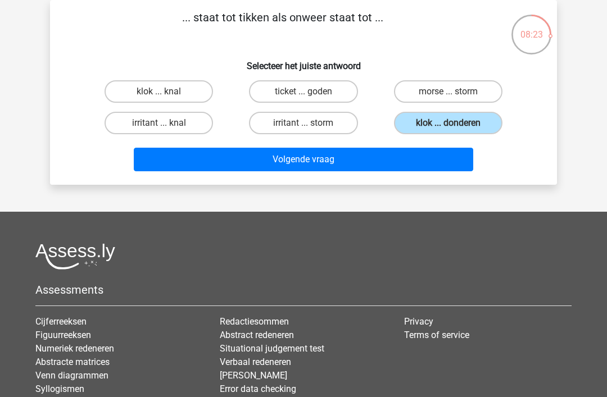
click at [433, 170] on button "Volgende vraag" at bounding box center [304, 160] width 340 height 24
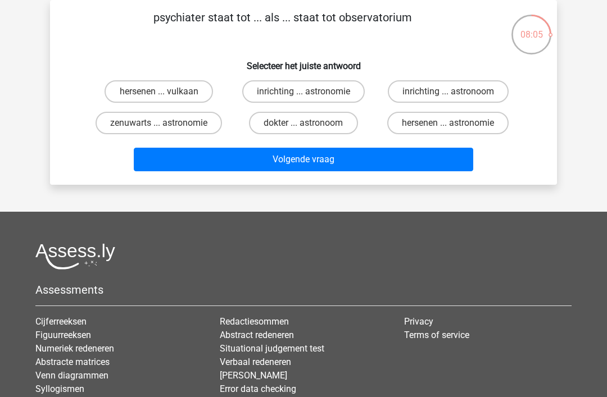
click at [480, 113] on label "hersenen ... astronomie" at bounding box center [447, 123] width 121 height 22
click at [455, 123] on input "hersenen ... astronomie" at bounding box center [451, 126] width 7 height 7
radio input "true"
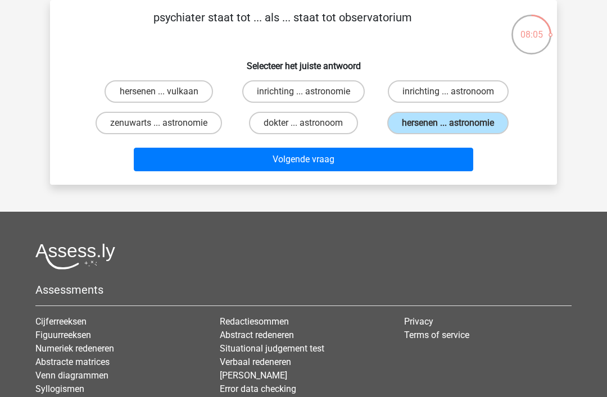
click at [261, 171] on button "Volgende vraag" at bounding box center [304, 160] width 340 height 24
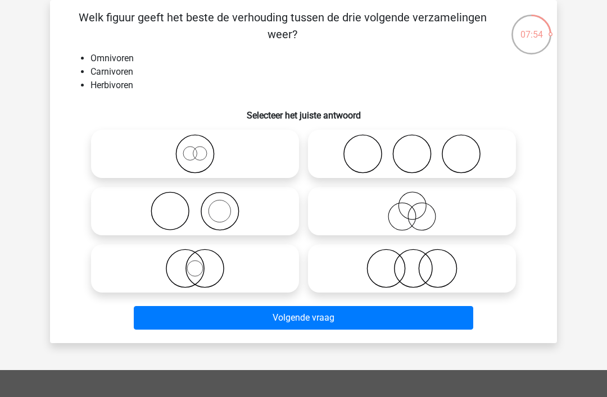
click at [403, 214] on icon at bounding box center [412, 211] width 199 height 39
click at [412, 206] on input "radio" at bounding box center [415, 201] width 7 height 7
radio input "true"
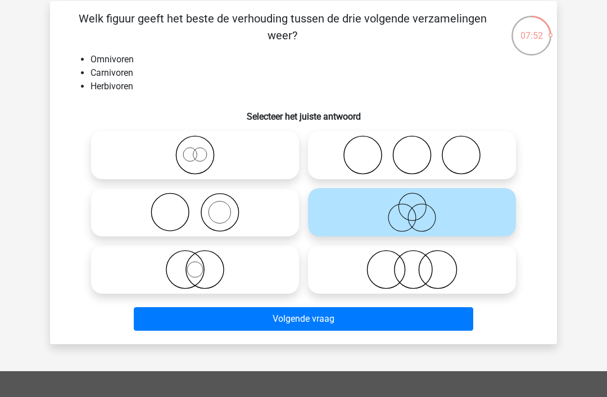
scroll to position [51, 0]
click at [419, 320] on button "Volgende vraag" at bounding box center [304, 319] width 340 height 24
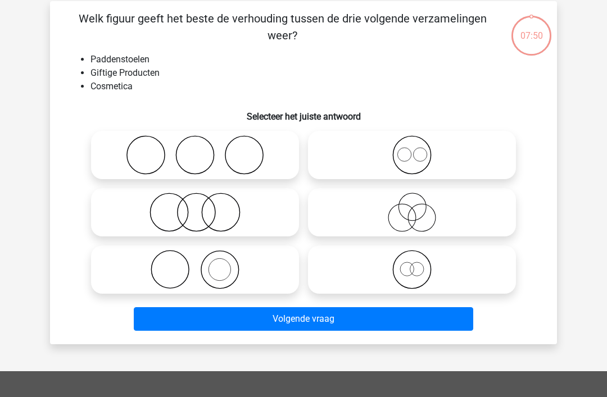
scroll to position [52, 0]
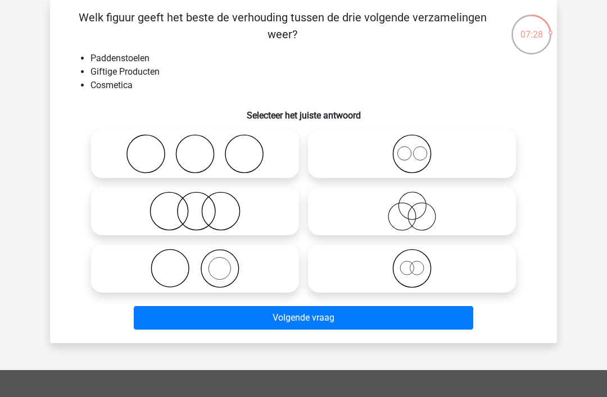
click at [247, 272] on icon at bounding box center [195, 268] width 199 height 39
click at [202, 263] on input "radio" at bounding box center [198, 259] width 7 height 7
radio input "true"
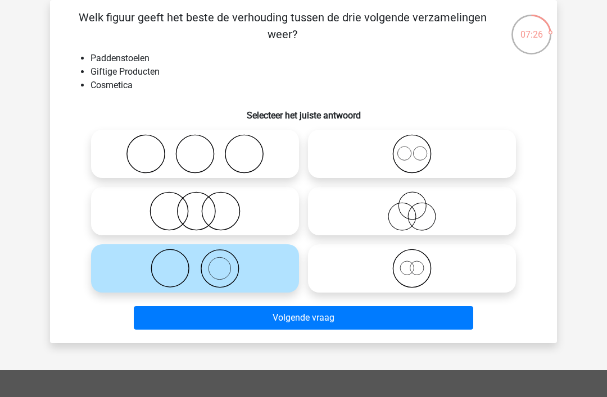
click at [409, 322] on button "Volgende vraag" at bounding box center [304, 318] width 340 height 24
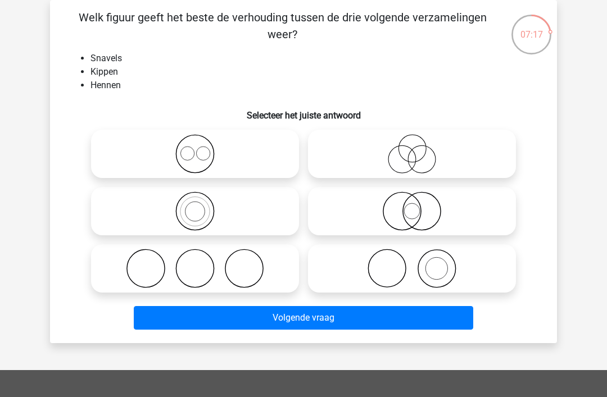
click at [436, 216] on icon at bounding box center [412, 211] width 199 height 39
click at [419, 206] on input "radio" at bounding box center [415, 201] width 7 height 7
radio input "true"
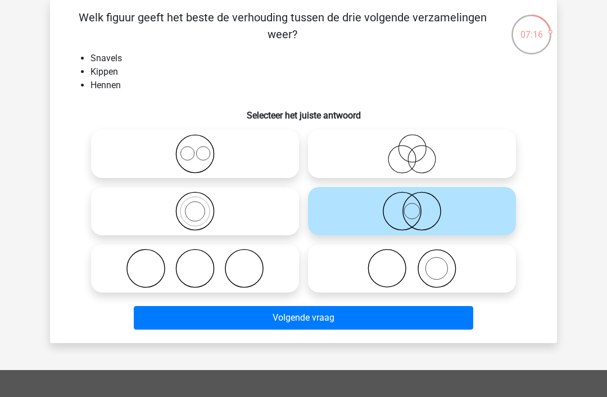
click at [404, 315] on button "Volgende vraag" at bounding box center [304, 318] width 340 height 24
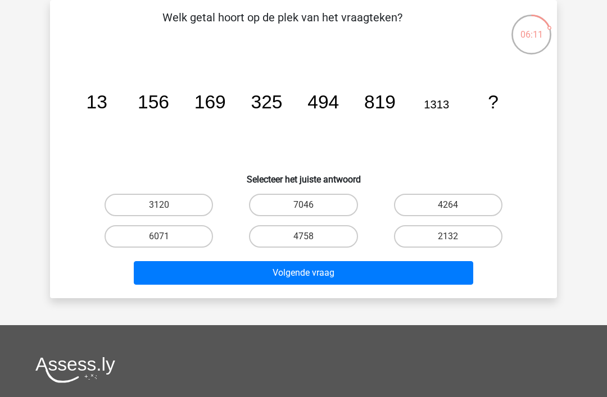
click at [459, 240] on label "2132" at bounding box center [448, 236] width 108 height 22
click at [455, 240] on input "2132" at bounding box center [451, 240] width 7 height 7
radio input "true"
click at [436, 275] on button "Volgende vraag" at bounding box center [304, 273] width 340 height 24
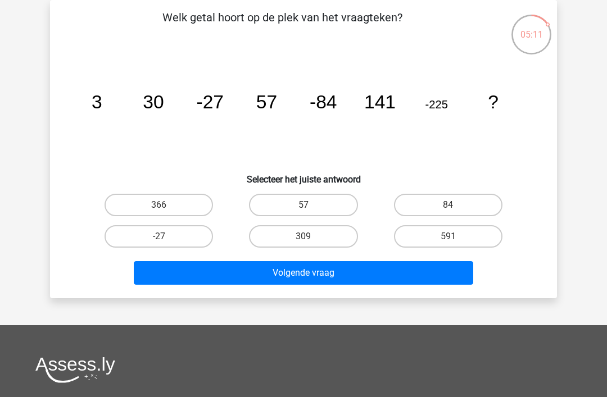
click at [296, 237] on label "309" at bounding box center [303, 236] width 108 height 22
click at [304, 237] on input "309" at bounding box center [307, 240] width 7 height 7
radio input "true"
click at [457, 198] on label "84" at bounding box center [448, 205] width 108 height 22
click at [455, 205] on input "84" at bounding box center [451, 208] width 7 height 7
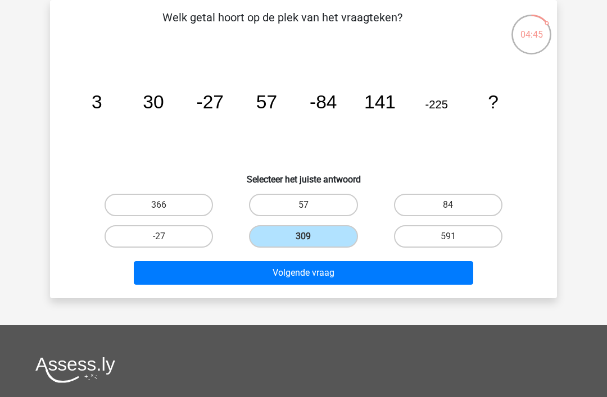
radio input "true"
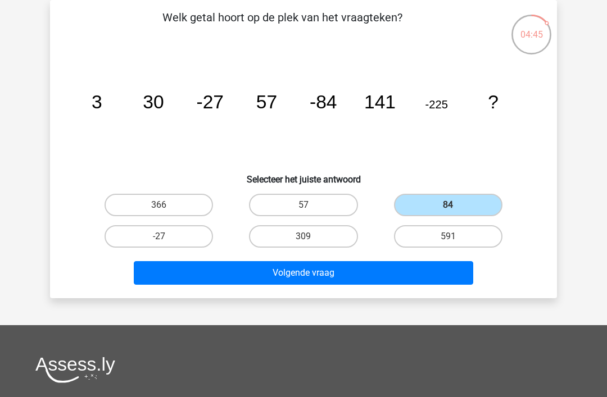
click at [391, 275] on button "Volgende vraag" at bounding box center [304, 273] width 340 height 24
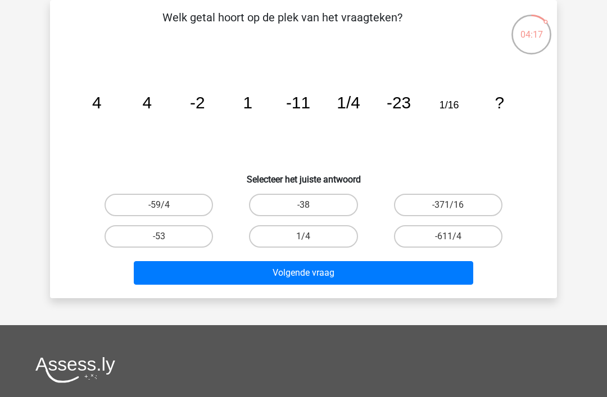
click at [323, 201] on label "-38" at bounding box center [303, 205] width 108 height 22
click at [311, 205] on input "-38" at bounding box center [307, 208] width 7 height 7
radio input "true"
click at [355, 284] on button "Volgende vraag" at bounding box center [304, 273] width 340 height 24
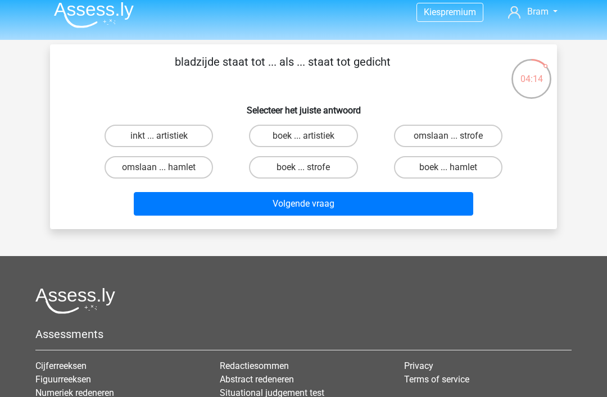
scroll to position [0, 0]
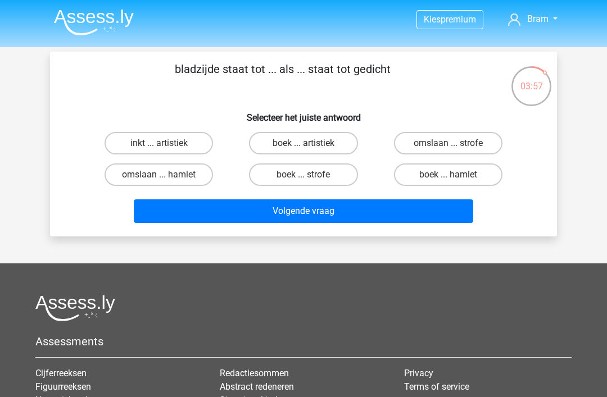
click at [329, 133] on label "boek ... artistiek" at bounding box center [303, 143] width 108 height 22
click at [311, 143] on input "boek ... artistiek" at bounding box center [307, 146] width 7 height 7
radio input "true"
click at [366, 223] on button "Volgende vraag" at bounding box center [304, 212] width 340 height 24
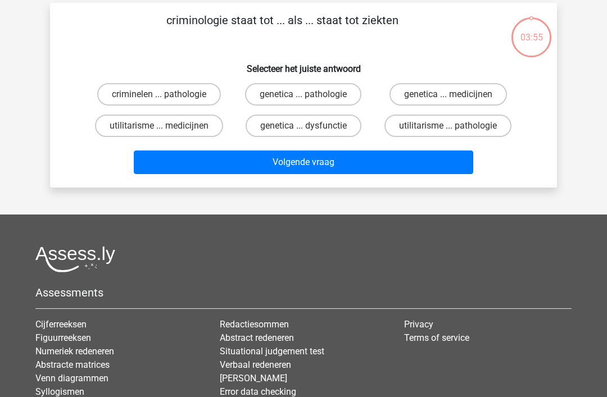
scroll to position [52, 0]
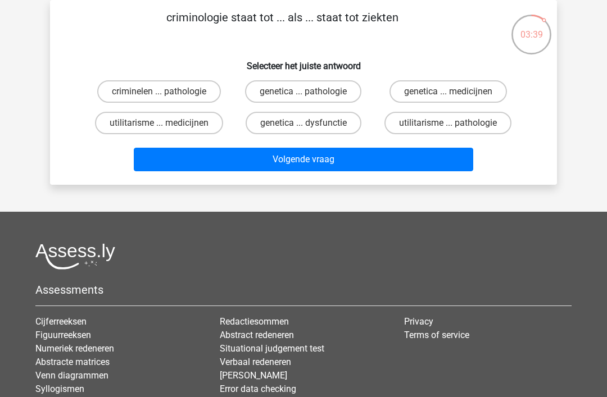
click at [317, 96] on label "genetica ... pathologie" at bounding box center [303, 91] width 116 height 22
click at [311, 96] on input "genetica ... pathologie" at bounding box center [307, 95] width 7 height 7
radio input "true"
click at [398, 178] on div "criminologie staat tot ... als ... staat tot ziekten Selecteer het juiste antwo…" at bounding box center [303, 92] width 507 height 185
click at [384, 162] on button "Volgende vraag" at bounding box center [304, 160] width 340 height 24
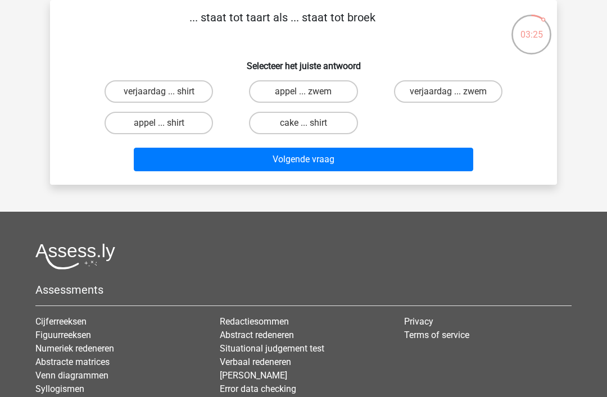
click at [469, 57] on h6 "Selecteer het juiste antwoord" at bounding box center [303, 62] width 471 height 20
click at [470, 95] on label "verjaardag ... zwem" at bounding box center [448, 91] width 108 height 22
click at [455, 95] on input "verjaardag ... zwem" at bounding box center [451, 95] width 7 height 7
radio input "true"
click at [391, 178] on div "... staat tot taart als ... staat tot broek Selecteer het juiste antwoord verja…" at bounding box center [303, 92] width 507 height 185
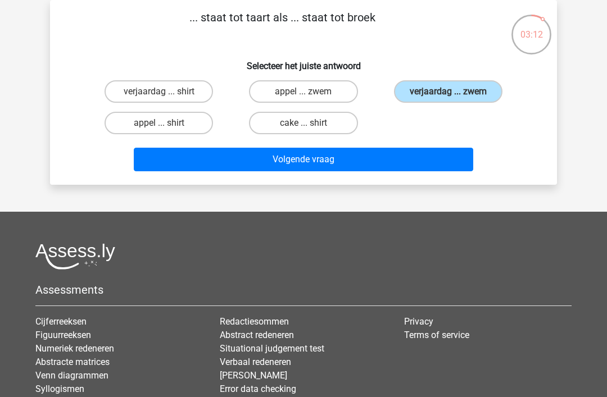
click at [419, 154] on button "Volgende vraag" at bounding box center [304, 160] width 340 height 24
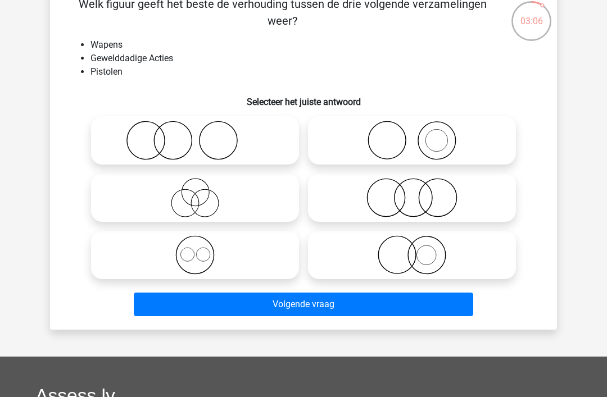
scroll to position [65, 0]
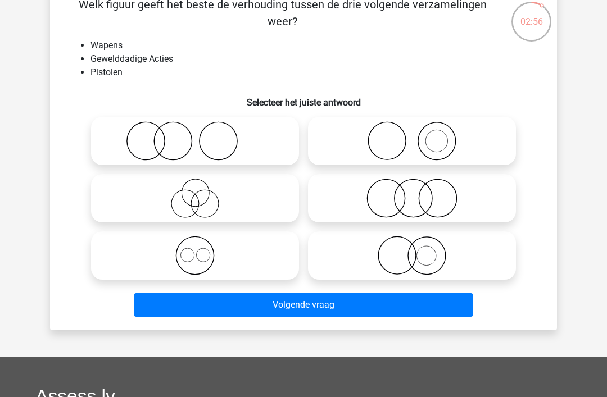
click at [247, 151] on icon at bounding box center [195, 140] width 199 height 39
click at [202, 135] on input "radio" at bounding box center [198, 131] width 7 height 7
radio input "true"
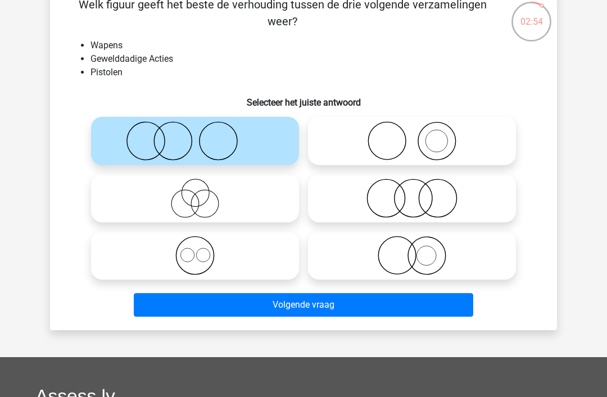
click at [266, 308] on button "Volgende vraag" at bounding box center [304, 305] width 340 height 24
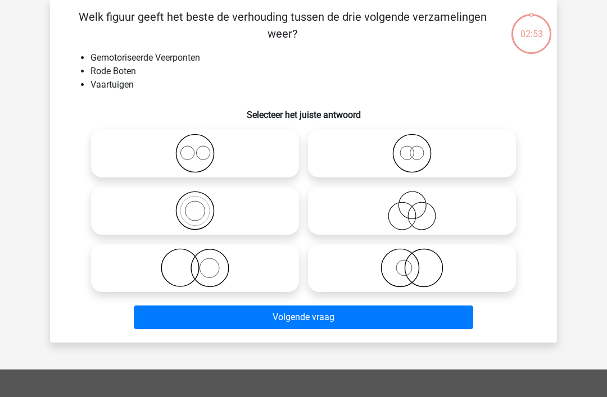
scroll to position [52, 0]
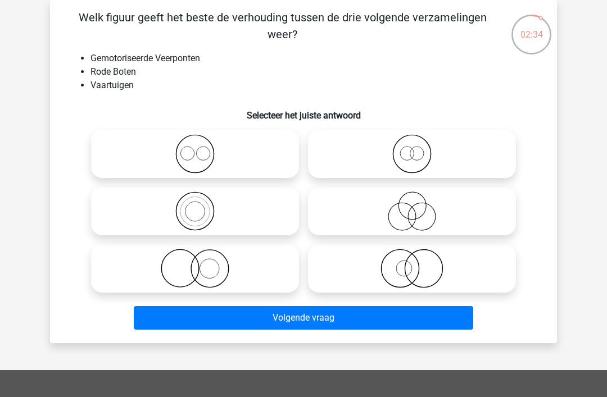
click at [424, 158] on icon at bounding box center [412, 153] width 199 height 39
click at [419, 148] on input "radio" at bounding box center [415, 144] width 7 height 7
radio input "true"
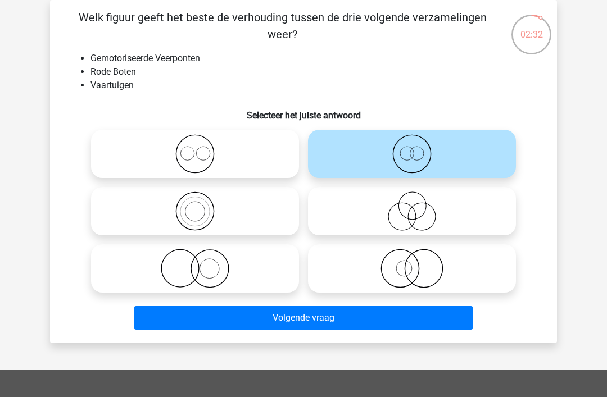
click at [404, 319] on button "Volgende vraag" at bounding box center [304, 318] width 340 height 24
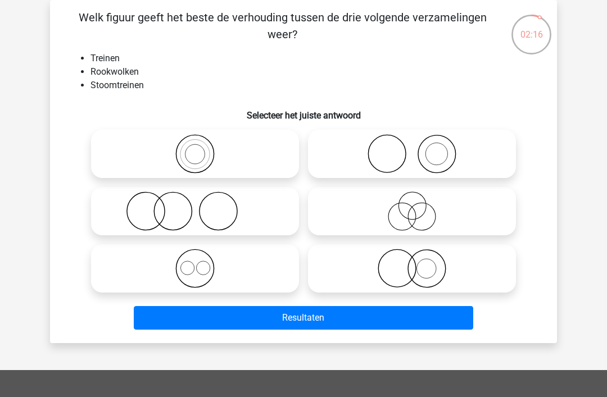
click at [223, 135] on icon at bounding box center [195, 153] width 199 height 39
click at [202, 141] on input "radio" at bounding box center [198, 144] width 7 height 7
radio input "true"
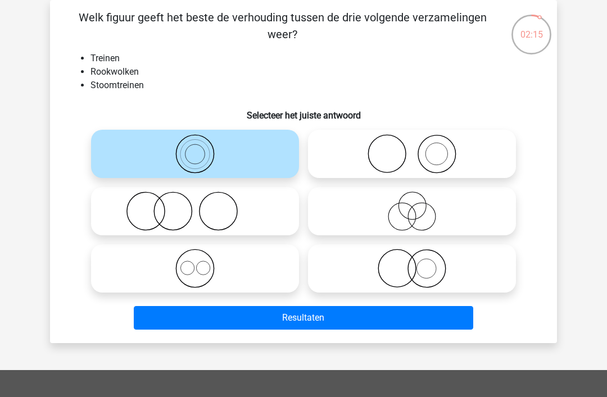
click at [392, 319] on button "Resultaten" at bounding box center [304, 318] width 340 height 24
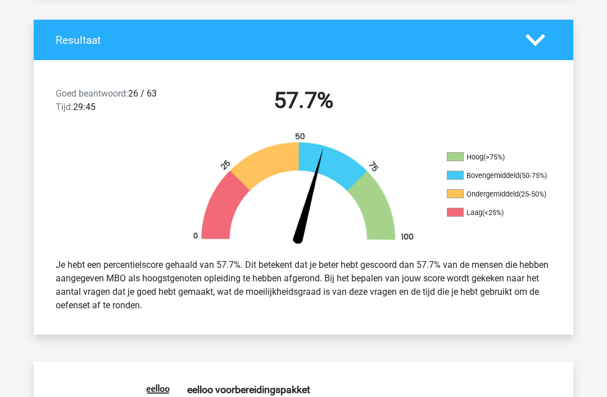
scroll to position [229, 0]
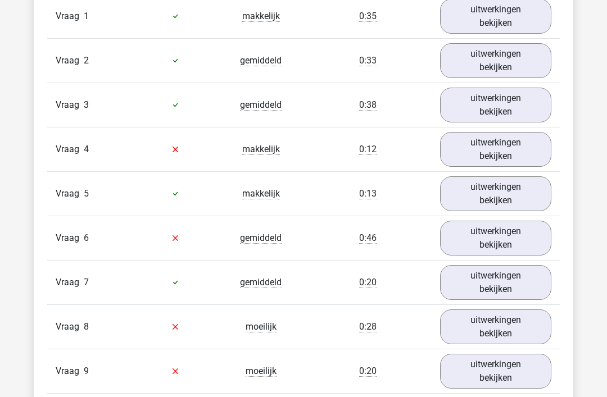
click at [535, 147] on link "uitwerkingen bekijken" at bounding box center [495, 150] width 111 height 35
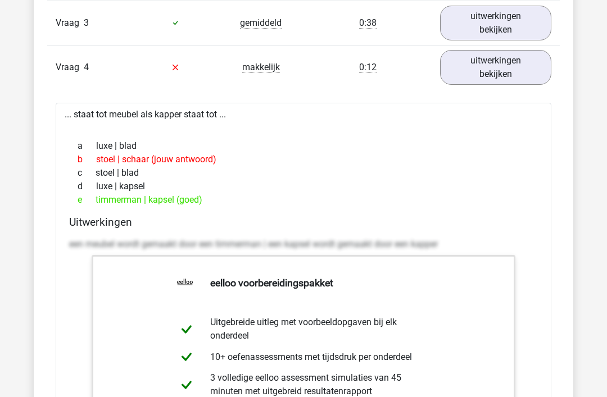
scroll to position [1356, 0]
click at [531, 80] on link "uitwerkingen bekijken" at bounding box center [495, 67] width 111 height 35
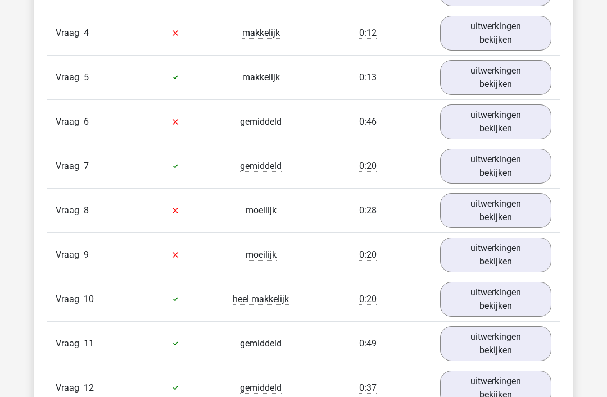
click at [529, 80] on link "uitwerkingen bekijken" at bounding box center [495, 78] width 111 height 35
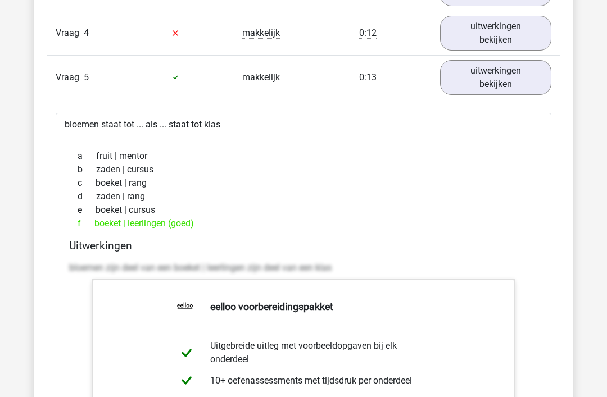
click at [528, 75] on link "uitwerkingen bekijken" at bounding box center [495, 77] width 111 height 35
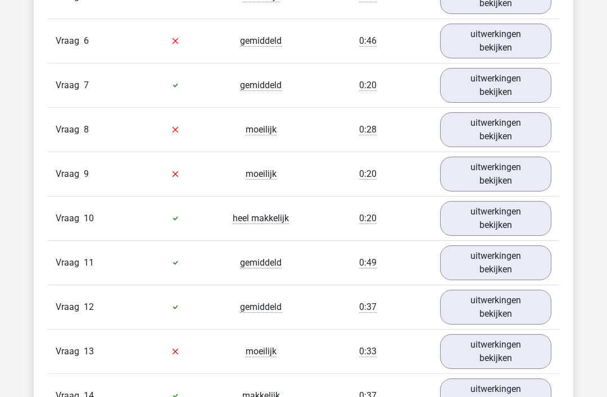
scroll to position [1470, 0]
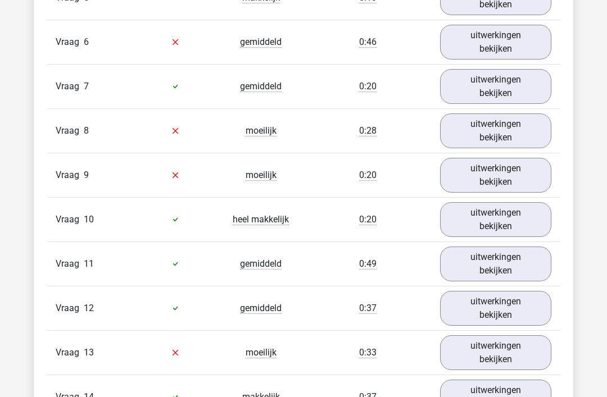
click at [532, 43] on link "uitwerkingen bekijken" at bounding box center [495, 42] width 111 height 35
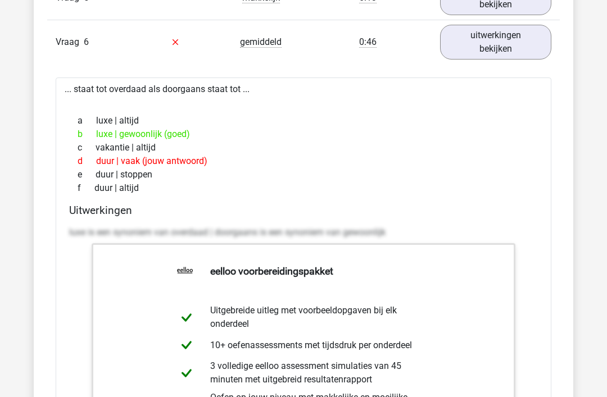
click at [535, 55] on link "uitwerkingen bekijken" at bounding box center [495, 42] width 111 height 35
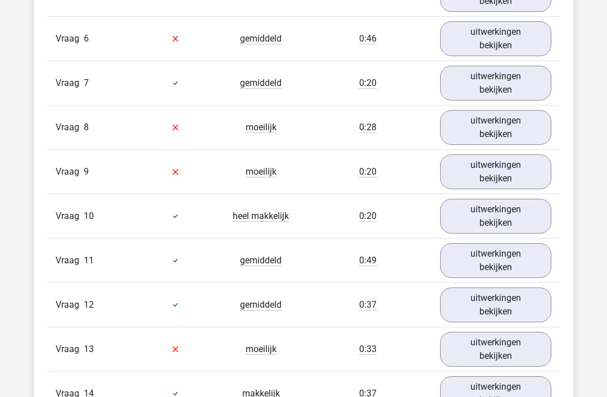
scroll to position [1486, 0]
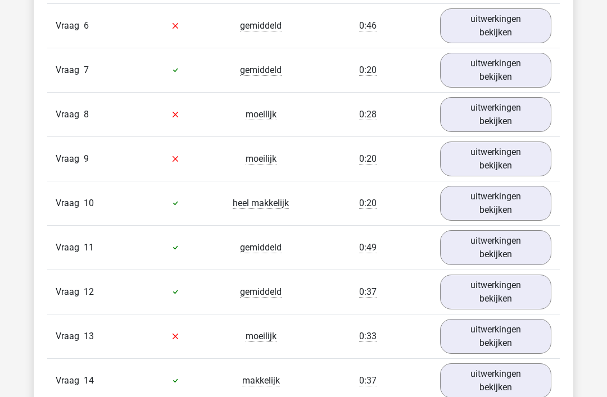
click at [529, 67] on link "uitwerkingen bekijken" at bounding box center [495, 70] width 111 height 35
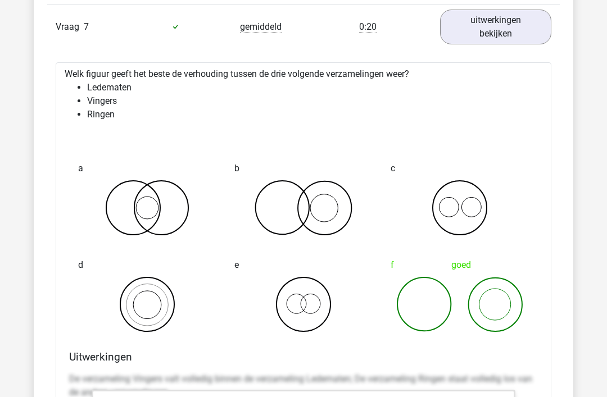
scroll to position [1527, 0]
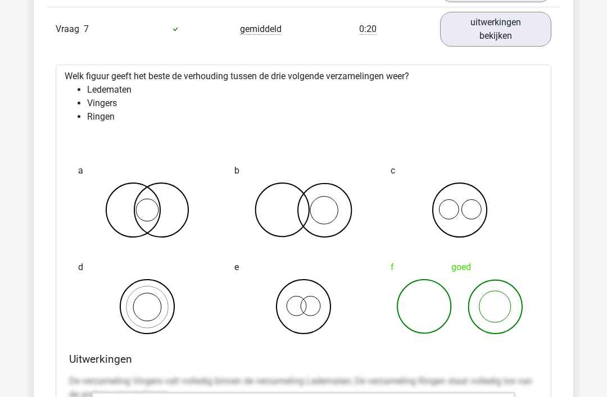
click at [532, 30] on link "uitwerkingen bekijken" at bounding box center [495, 29] width 111 height 35
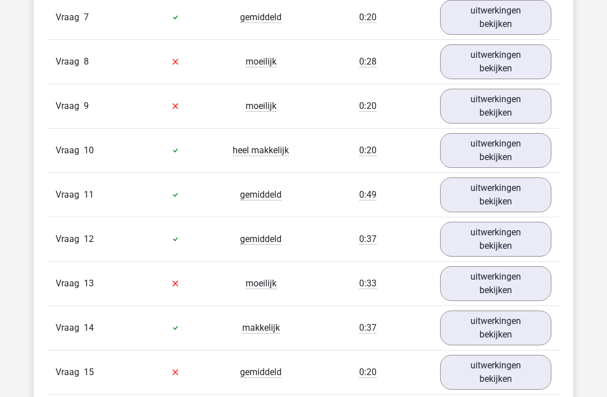
scroll to position [1539, 0]
click at [520, 67] on link "uitwerkingen bekijken" at bounding box center [495, 61] width 111 height 35
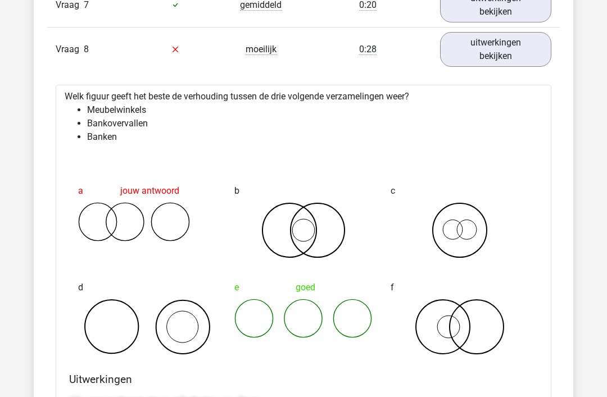
scroll to position [1552, 0]
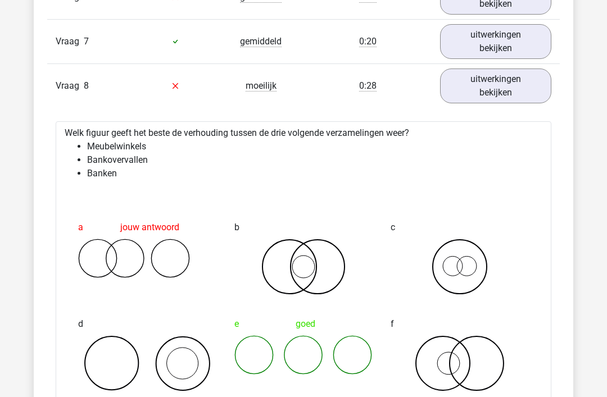
click at [529, 97] on link "uitwerkingen bekijken" at bounding box center [495, 86] width 111 height 35
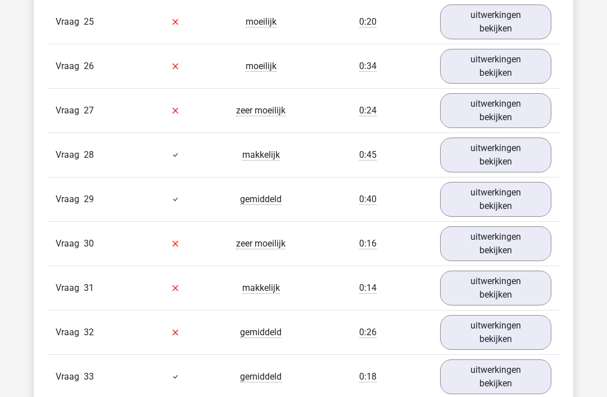
scroll to position [2333, 0]
